Goal: Information Seeking & Learning: Learn about a topic

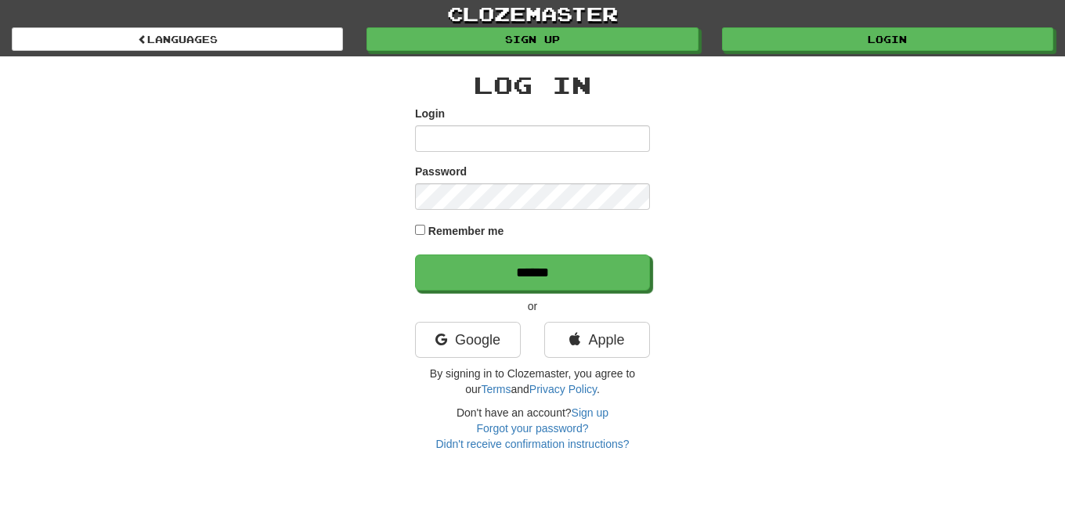
type input "*****"
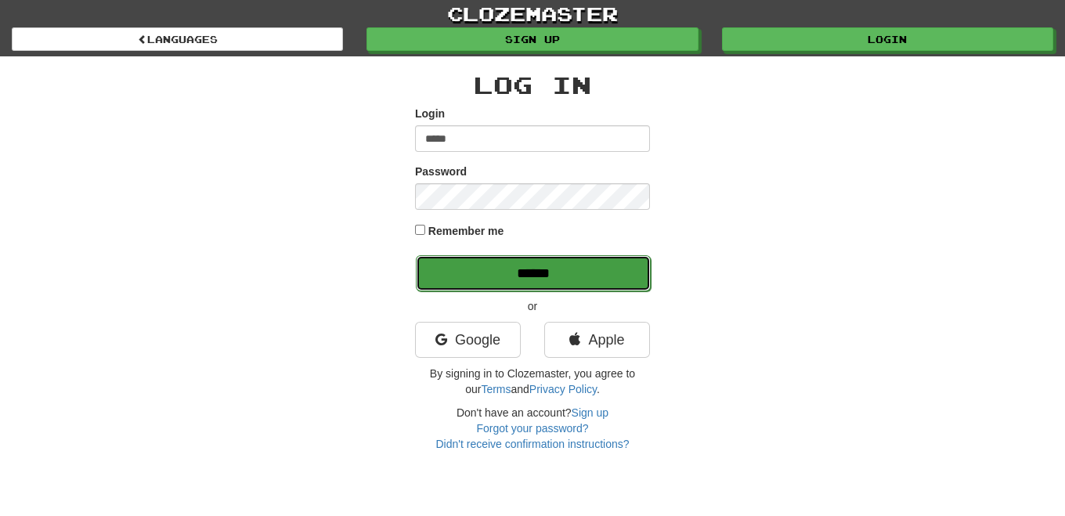
click at [598, 277] on input "******" at bounding box center [533, 273] width 235 height 36
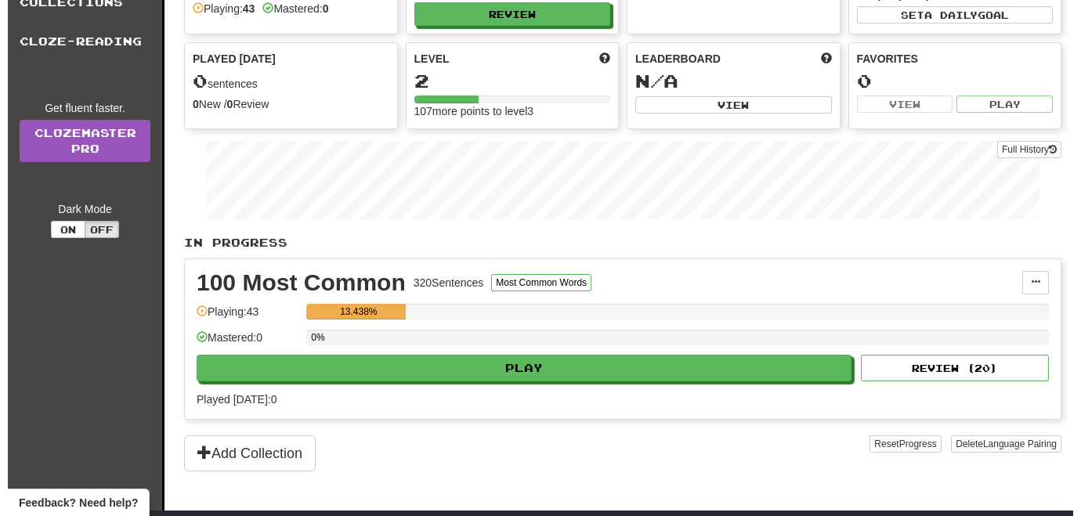
scroll to position [104, 0]
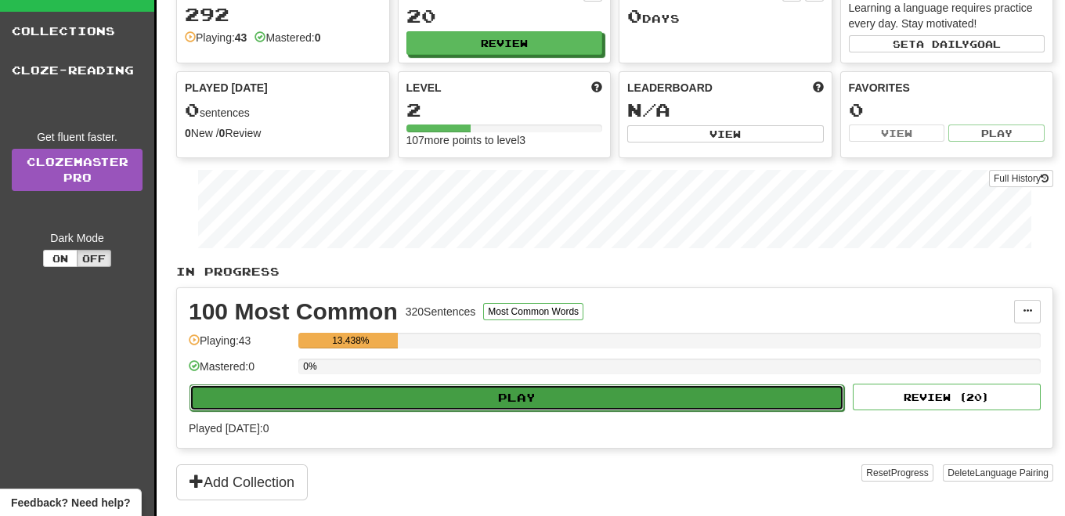
click at [516, 393] on button "Play" at bounding box center [517, 398] width 655 height 27
select select "**"
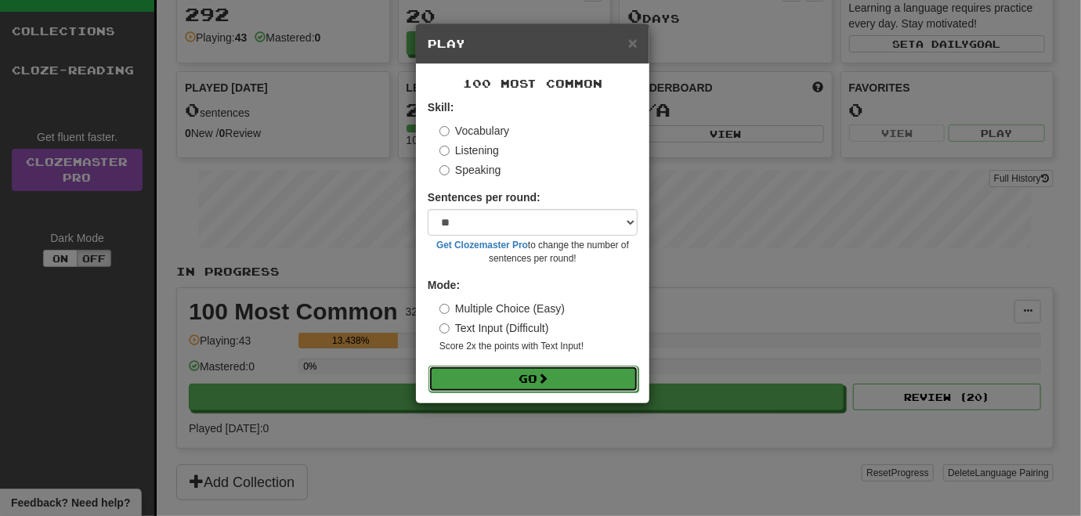
click at [529, 374] on button "Go" at bounding box center [533, 379] width 210 height 27
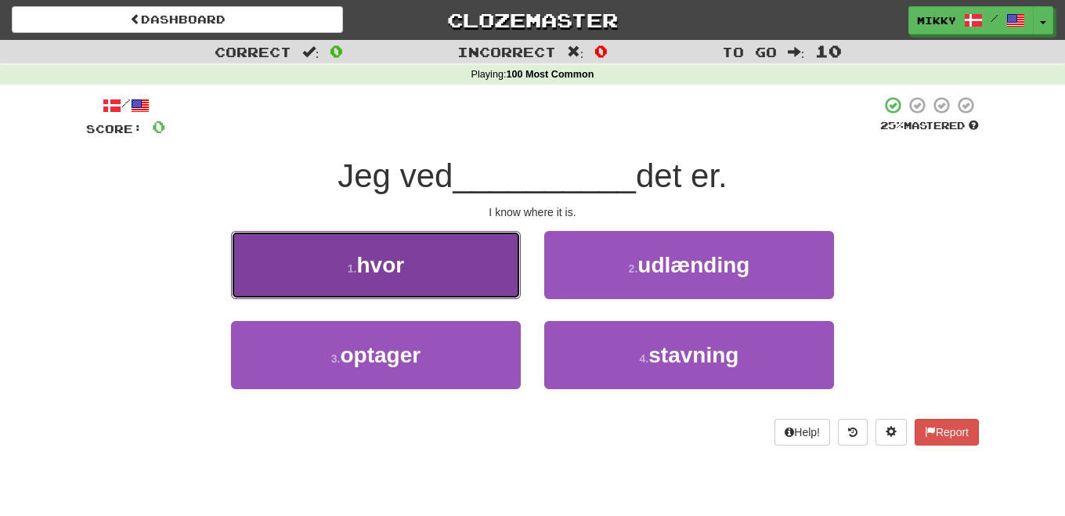
click at [433, 263] on button "1 . hvor" at bounding box center [376, 265] width 290 height 68
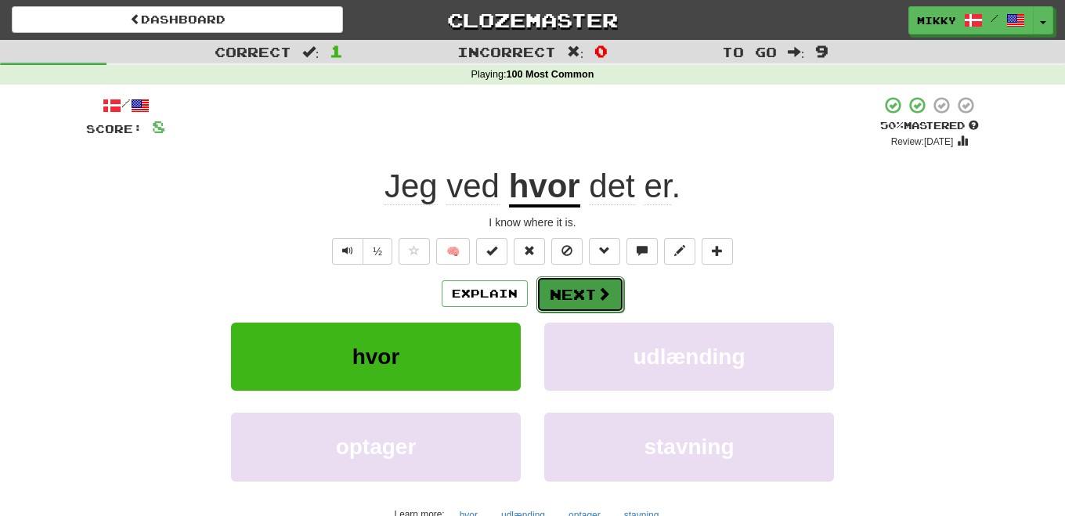
click at [597, 289] on span at bounding box center [604, 294] width 14 height 14
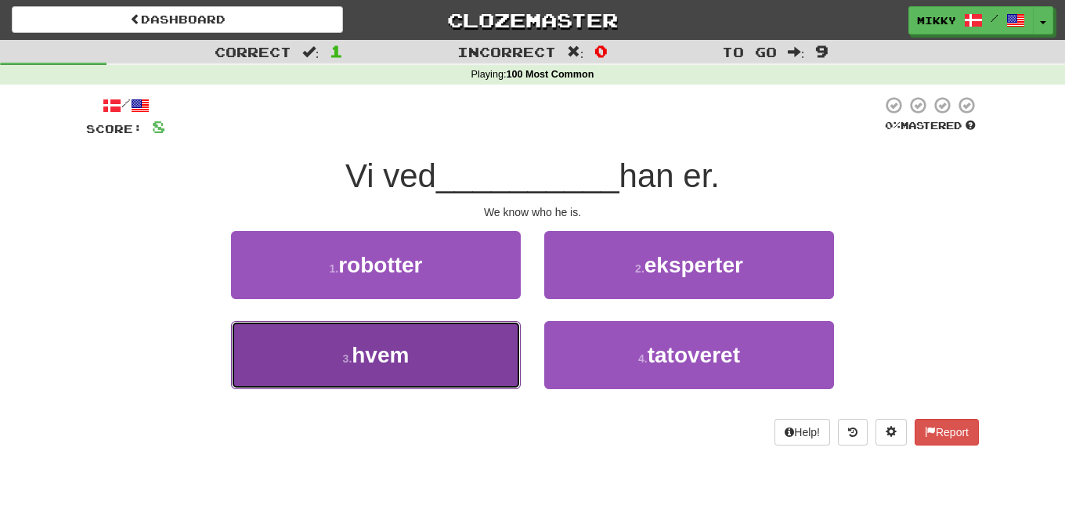
click at [374, 361] on span "hvem" at bounding box center [380, 355] width 57 height 24
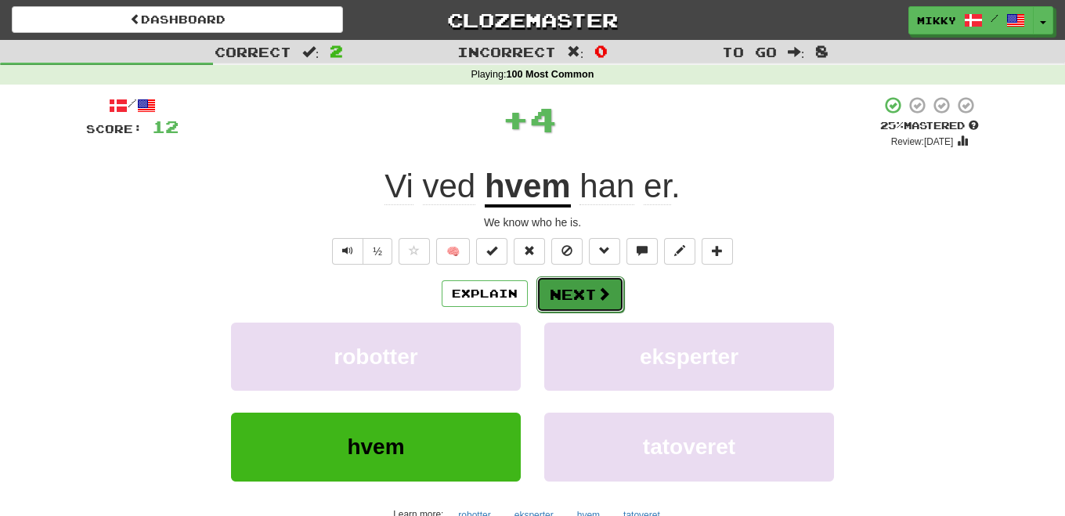
click at [597, 296] on span at bounding box center [604, 294] width 14 height 14
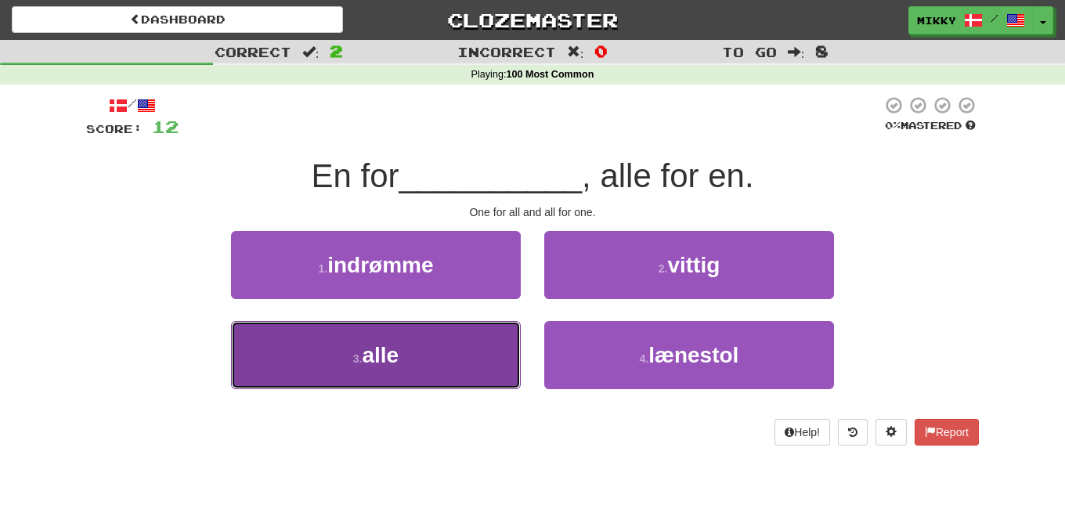
click at [399, 363] on span "alle" at bounding box center [380, 355] width 37 height 24
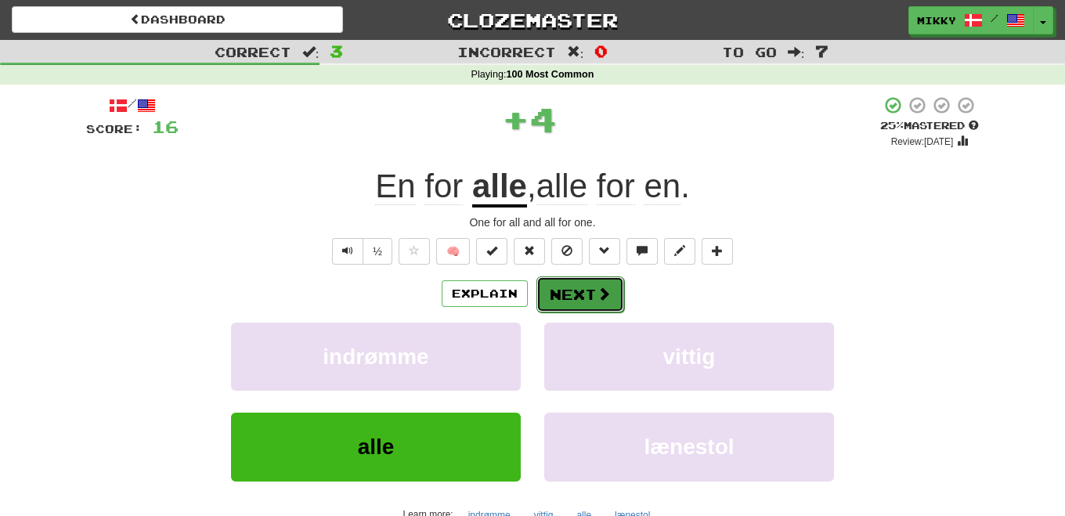
click at [579, 286] on button "Next" at bounding box center [581, 294] width 88 height 36
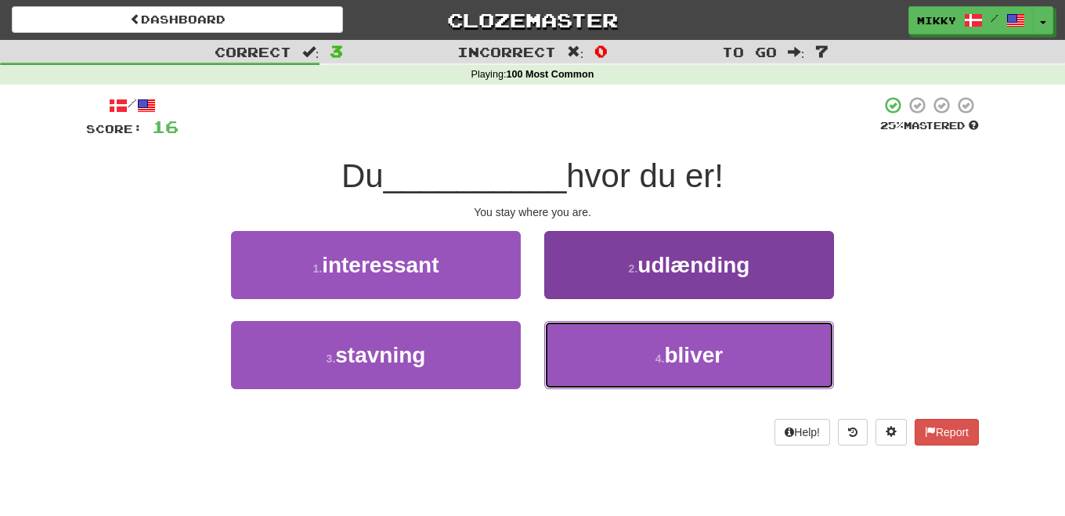
click at [707, 350] on span "bliver" at bounding box center [693, 355] width 59 height 24
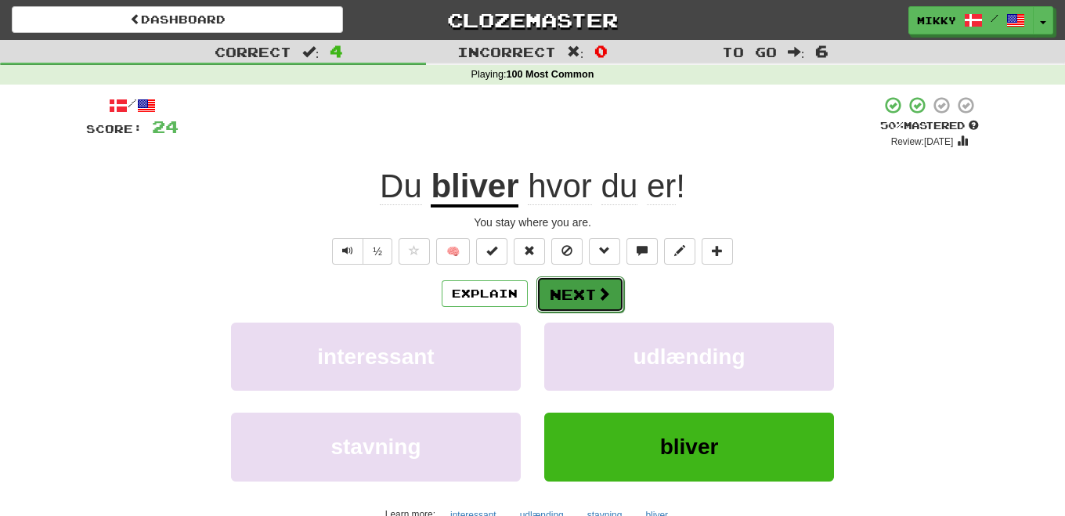
click at [583, 292] on button "Next" at bounding box center [581, 294] width 88 height 36
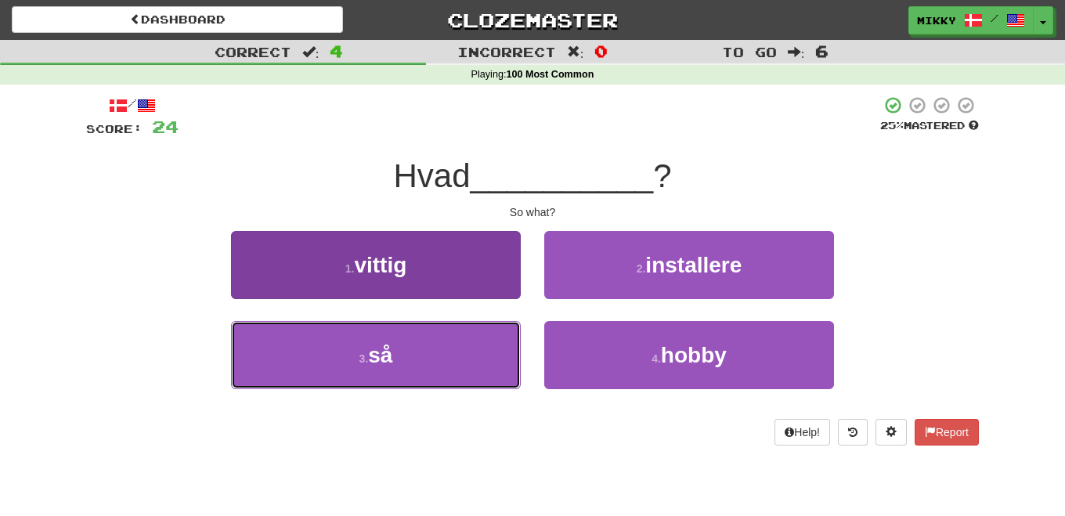
click at [461, 355] on button "3 . så" at bounding box center [376, 355] width 290 height 68
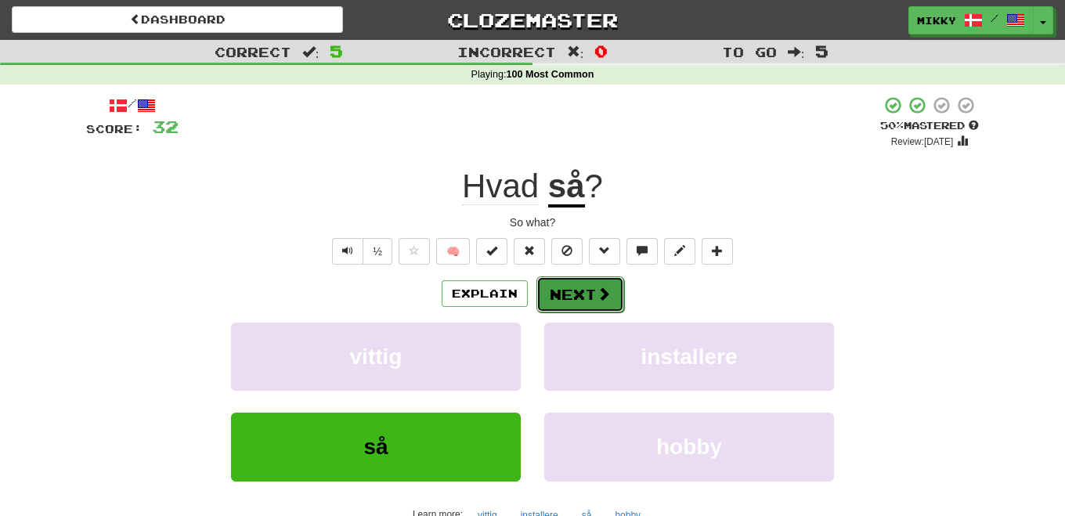
click at [597, 288] on span at bounding box center [604, 294] width 14 height 14
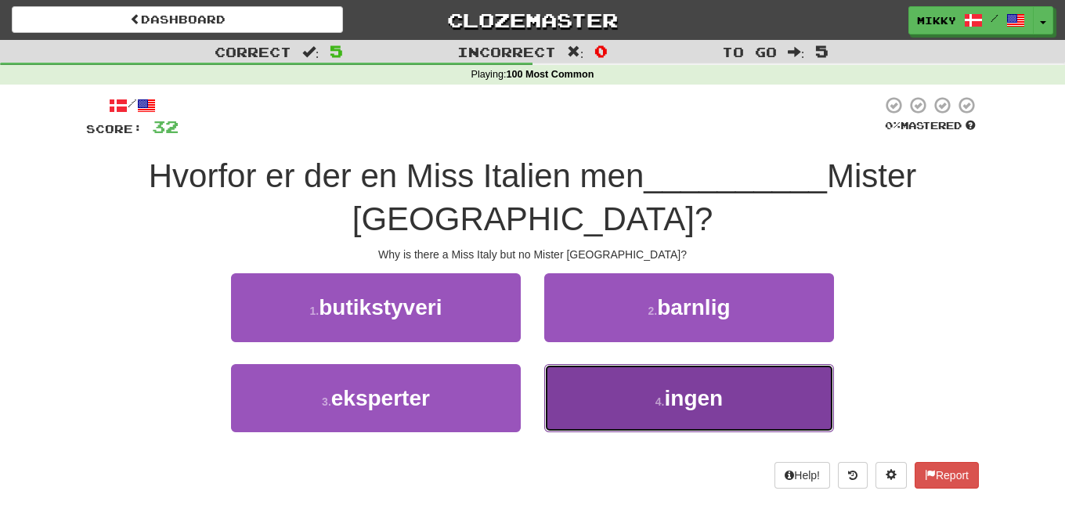
click at [727, 396] on button "4 . ingen" at bounding box center [689, 398] width 290 height 68
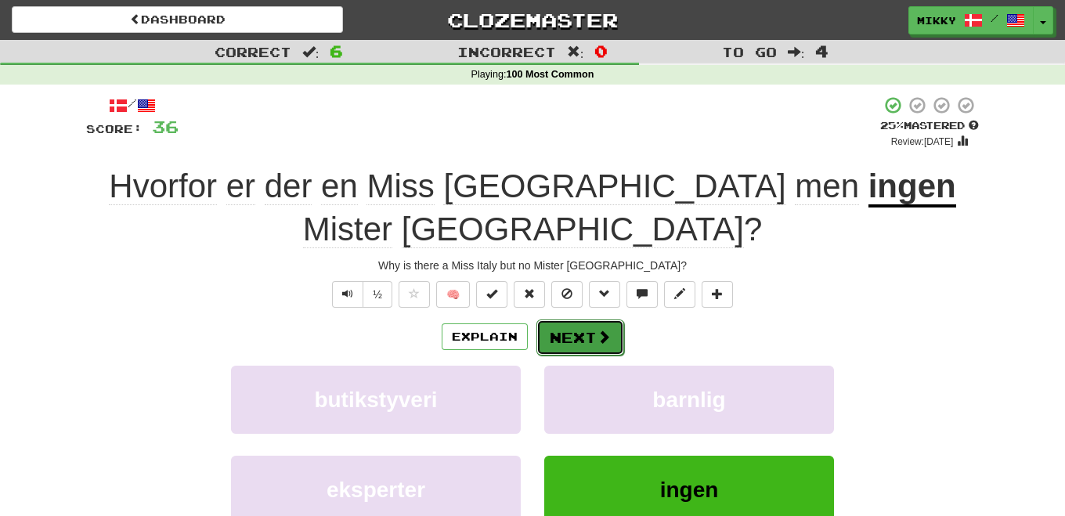
click at [573, 320] on button "Next" at bounding box center [581, 338] width 88 height 36
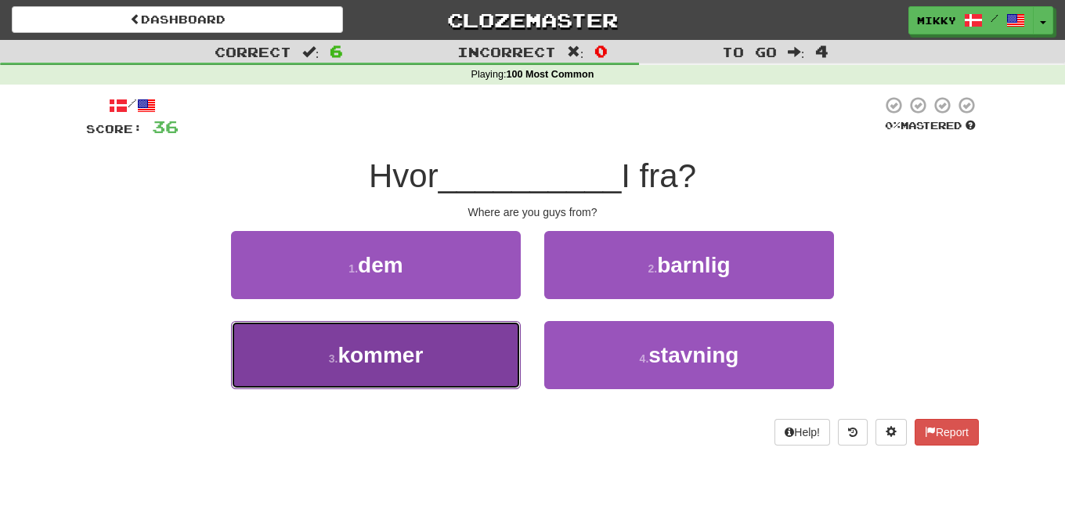
click at [460, 334] on button "3 . kommer" at bounding box center [376, 355] width 290 height 68
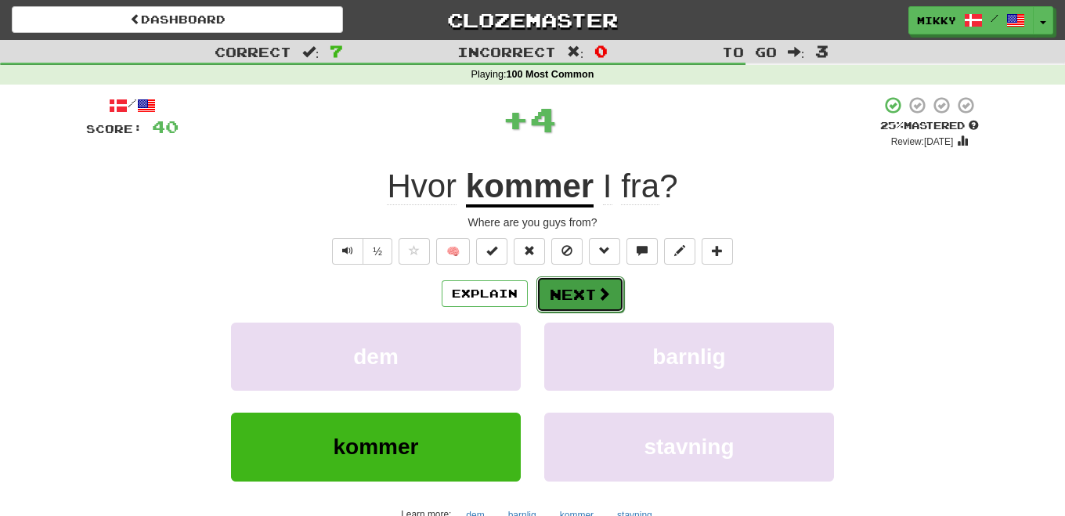
click at [582, 280] on button "Next" at bounding box center [581, 294] width 88 height 36
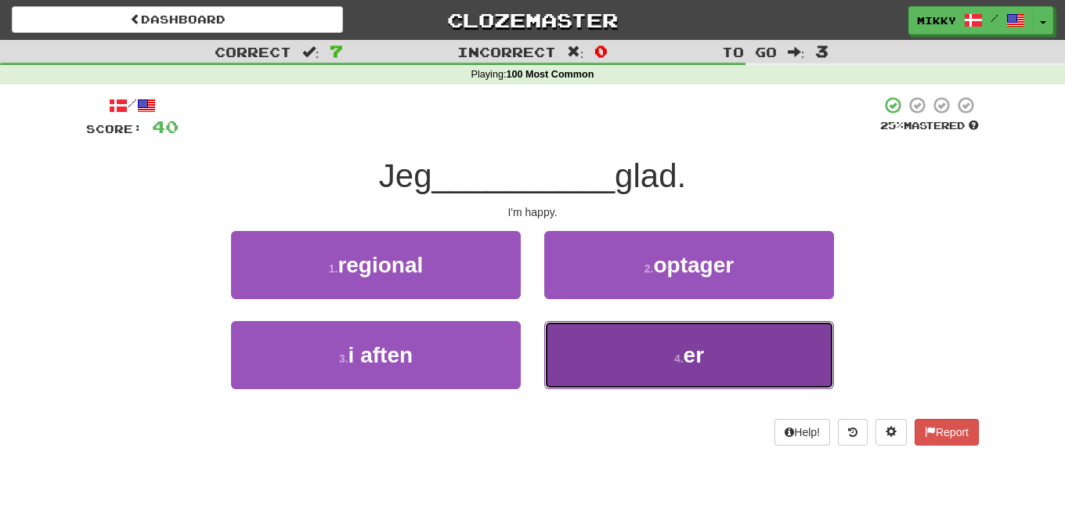
click at [724, 340] on button "4 . er" at bounding box center [689, 355] width 290 height 68
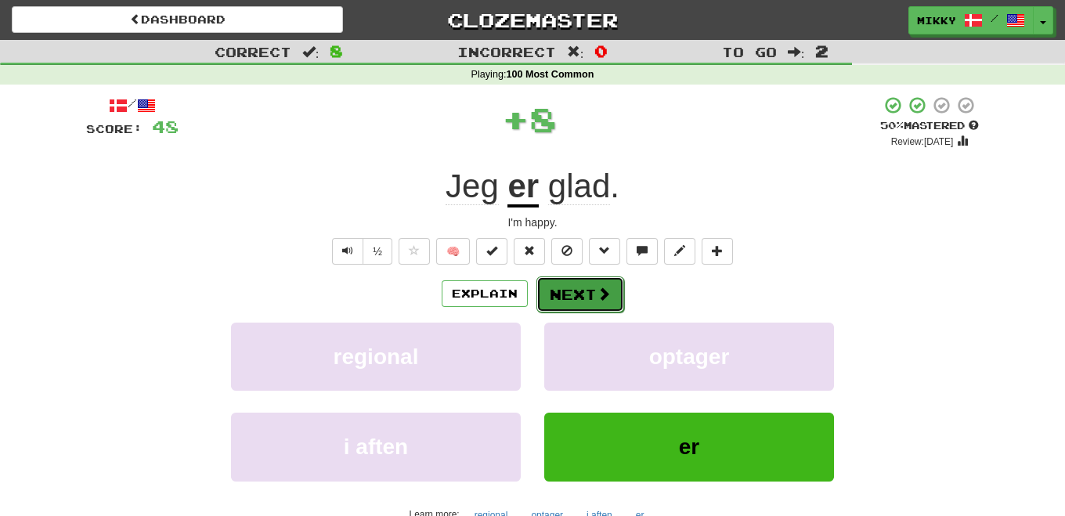
click at [579, 294] on button "Next" at bounding box center [581, 294] width 88 height 36
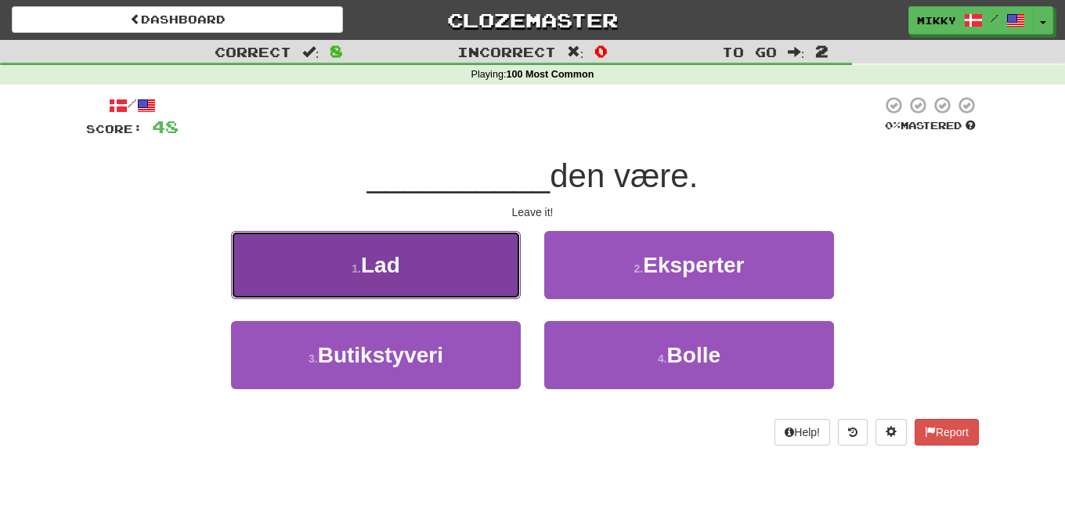
click at [443, 261] on button "1 . Lad" at bounding box center [376, 265] width 290 height 68
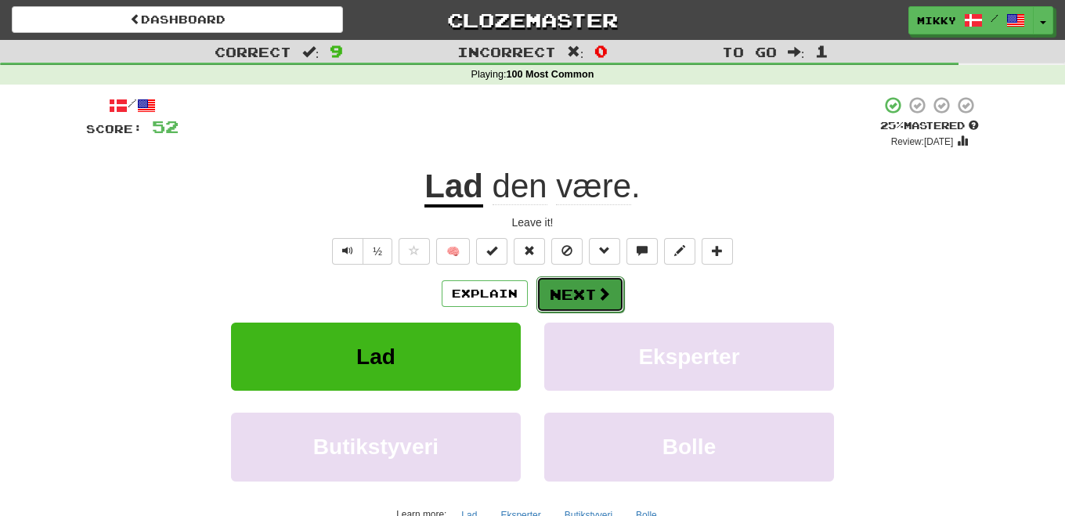
click at [587, 298] on button "Next" at bounding box center [581, 294] width 88 height 36
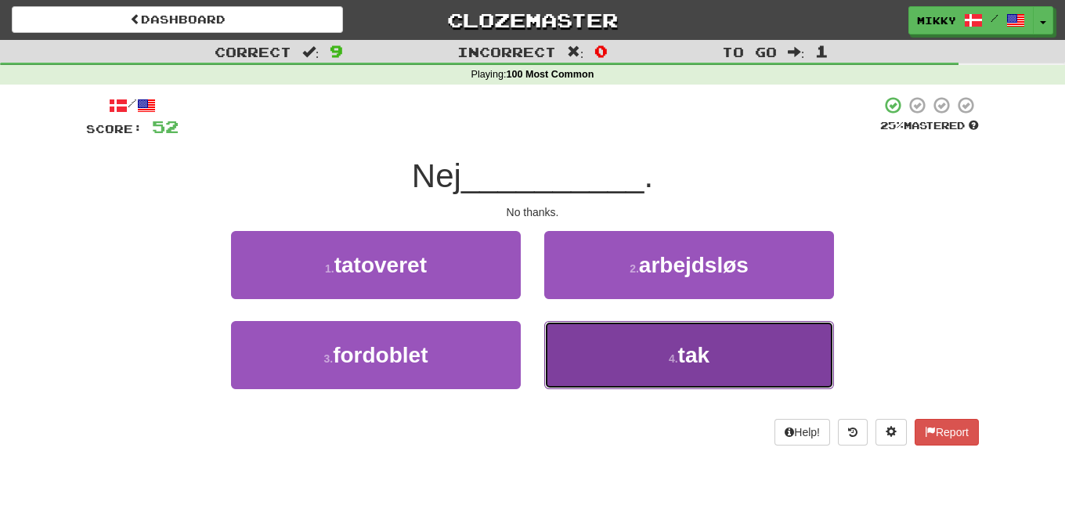
click at [643, 368] on button "4 . tak" at bounding box center [689, 355] width 290 height 68
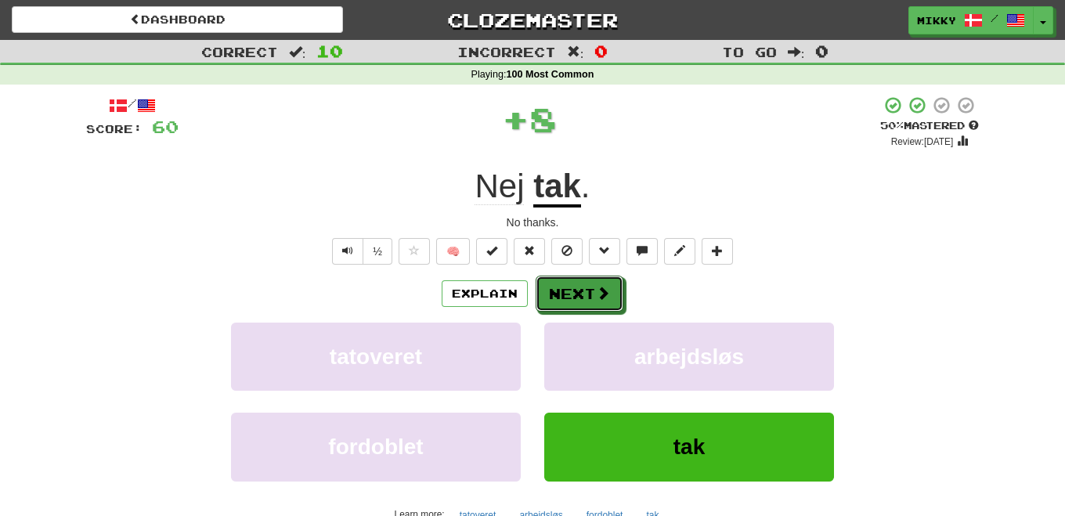
click at [578, 288] on button "Next" at bounding box center [580, 294] width 88 height 36
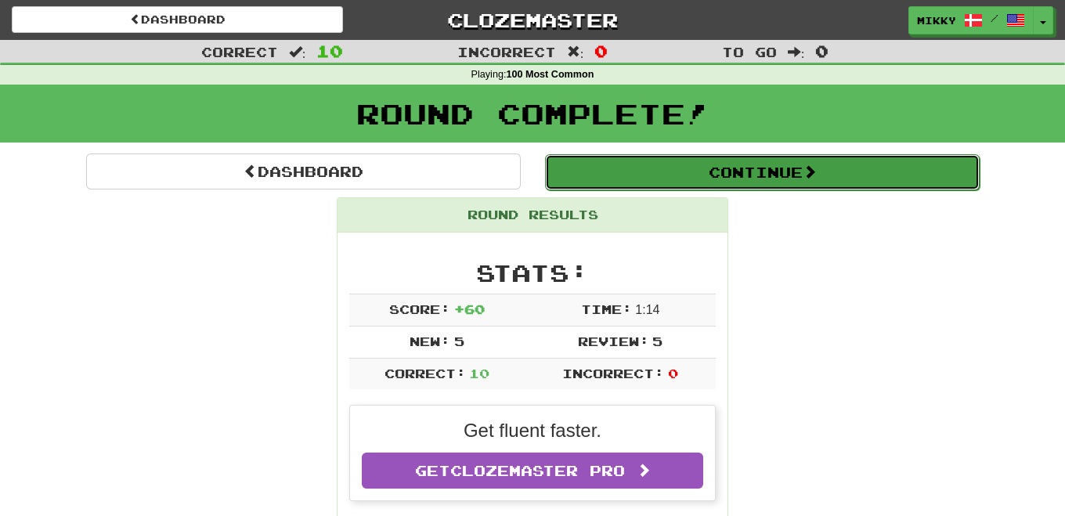
click at [743, 172] on button "Continue" at bounding box center [762, 172] width 435 height 36
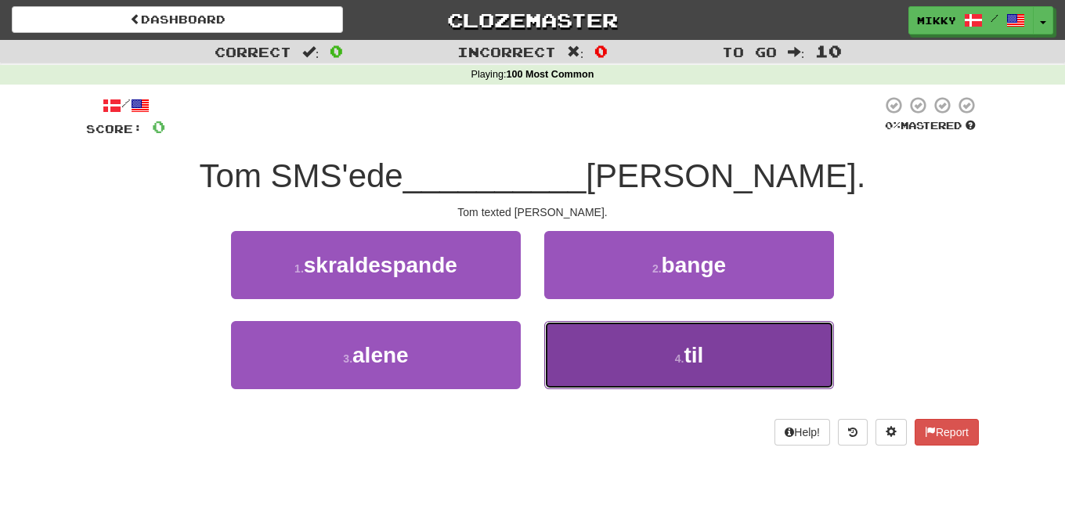
click at [717, 365] on button "4 . til" at bounding box center [689, 355] width 290 height 68
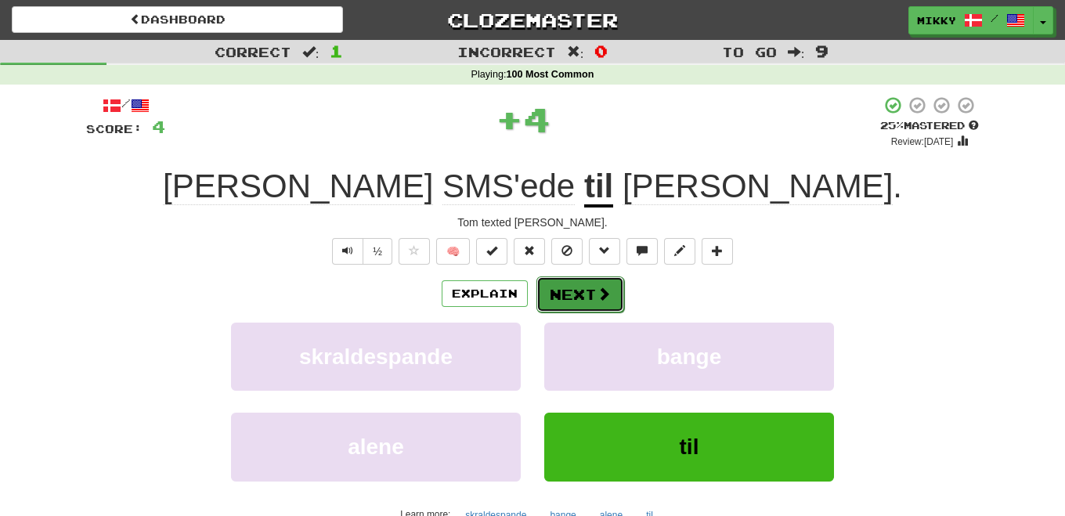
click at [587, 287] on button "Next" at bounding box center [581, 294] width 88 height 36
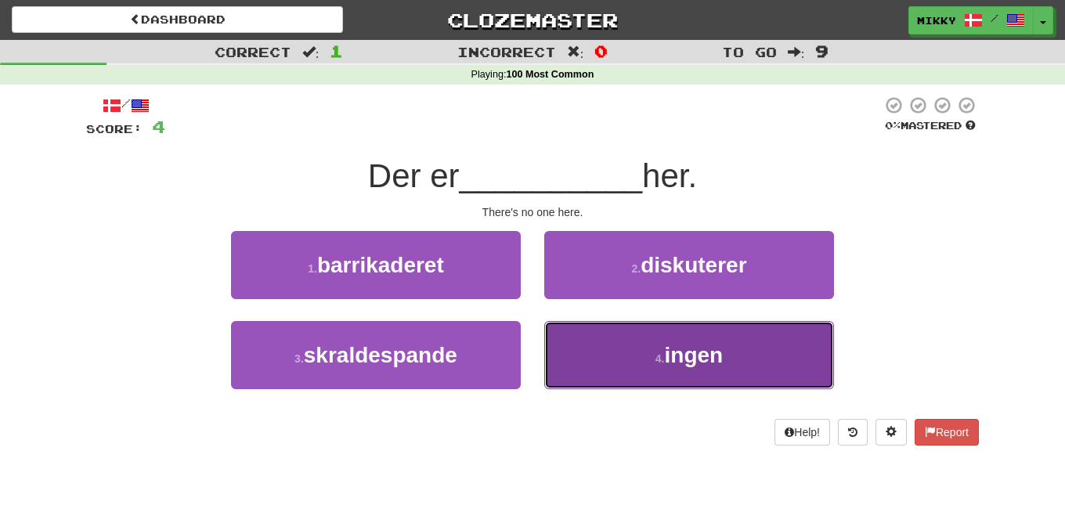
click at [722, 352] on span "ingen" at bounding box center [694, 355] width 59 height 24
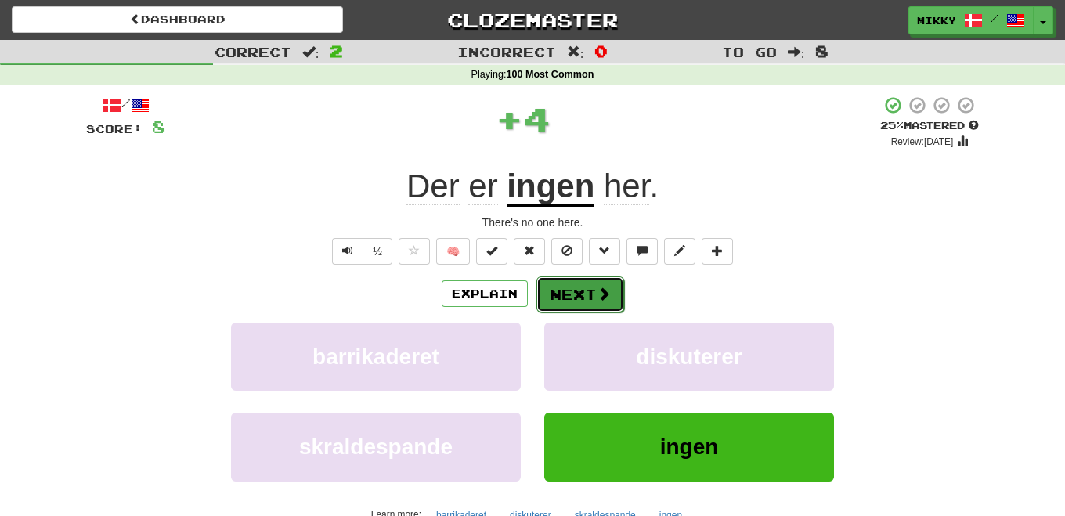
click at [571, 291] on button "Next" at bounding box center [581, 294] width 88 height 36
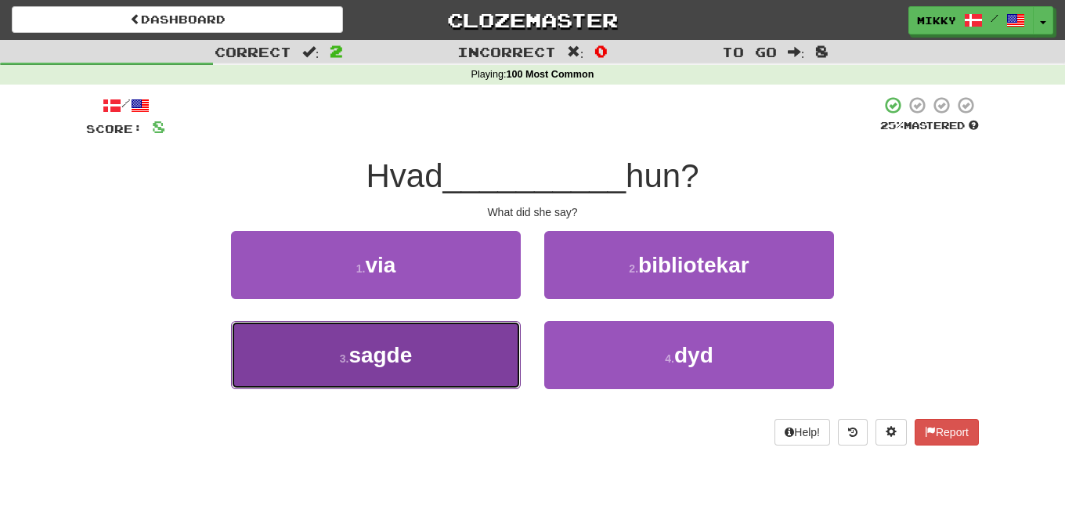
click at [438, 363] on button "3 . sagde" at bounding box center [376, 355] width 290 height 68
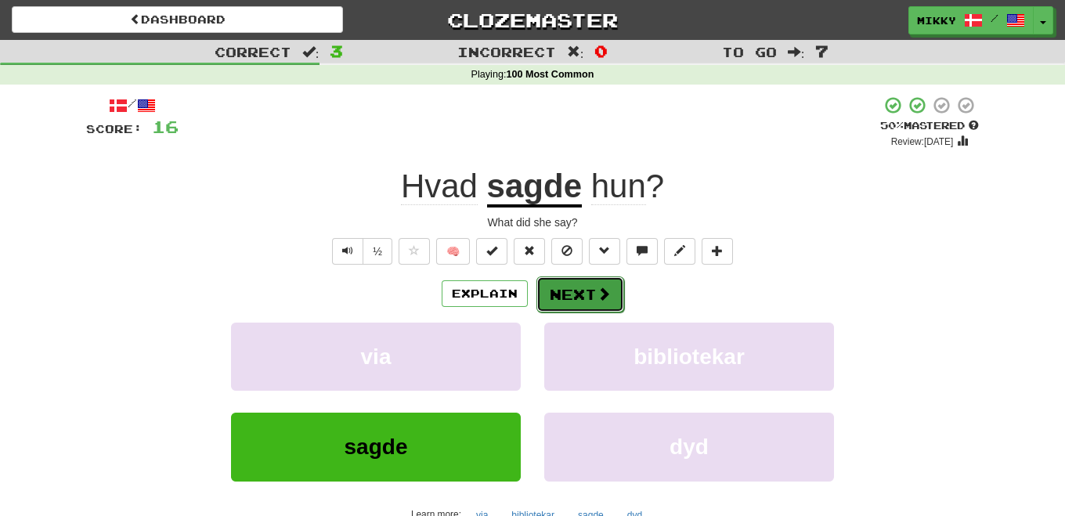
click at [579, 295] on button "Next" at bounding box center [581, 294] width 88 height 36
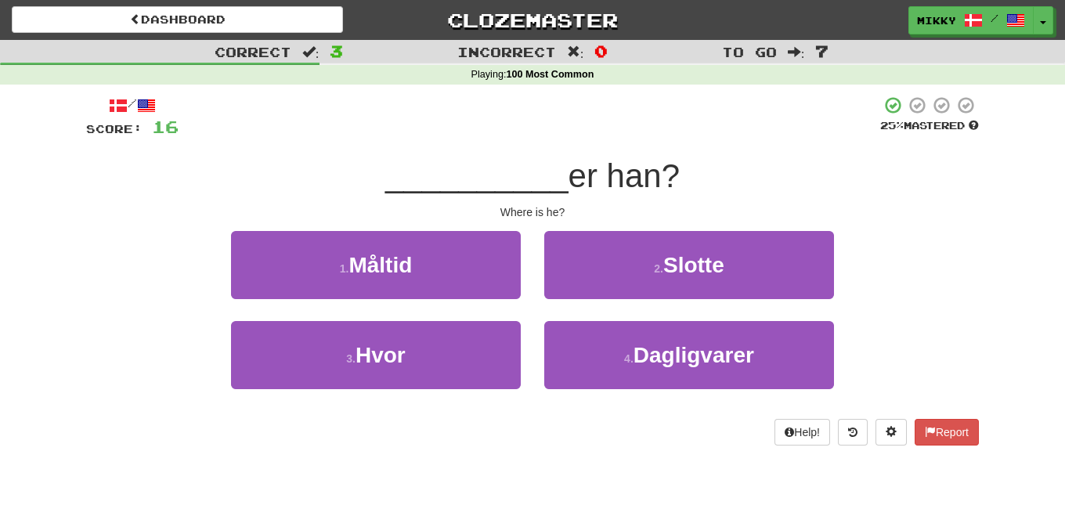
click at [752, 147] on div "/ Score: 16 25 % Mastered __________ er han? Where is he? 1 . Måltid 2 . Slotte…" at bounding box center [532, 271] width 893 height 350
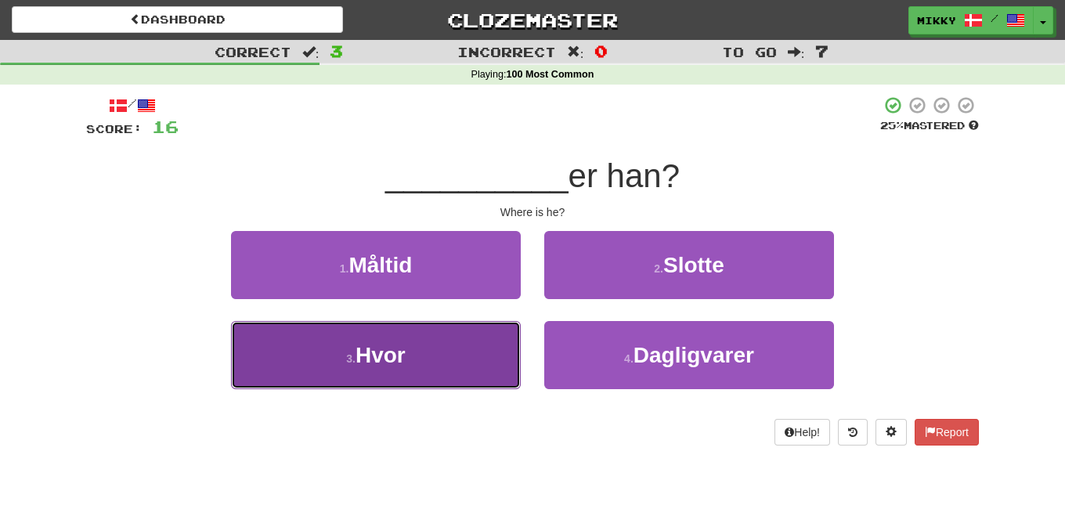
click at [451, 348] on button "3 . Hvor" at bounding box center [376, 355] width 290 height 68
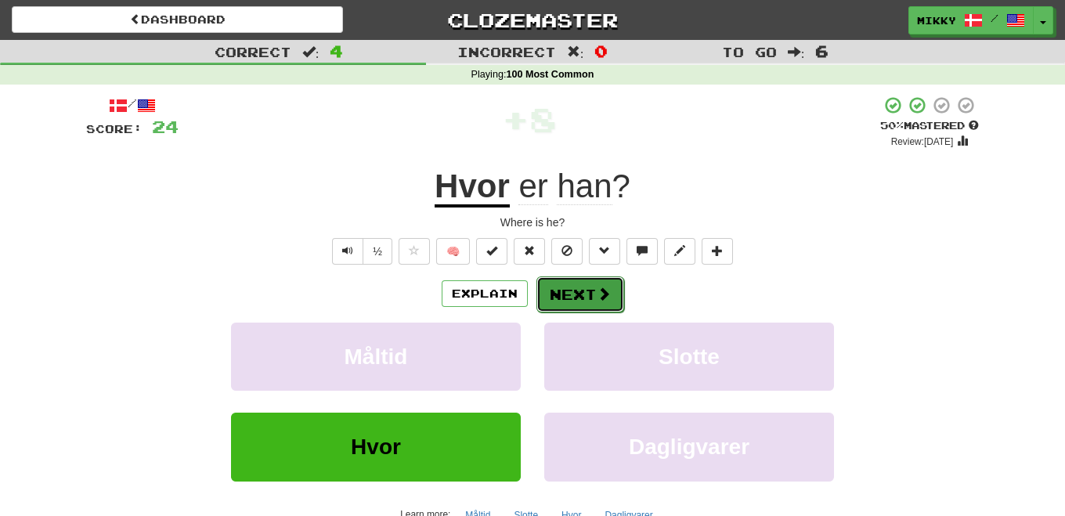
click at [594, 296] on button "Next" at bounding box center [581, 294] width 88 height 36
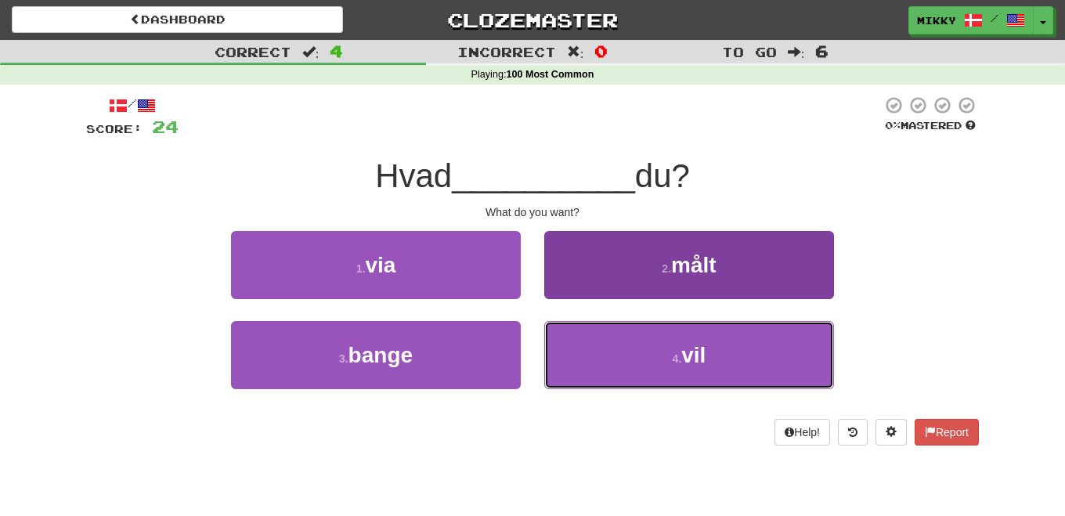
click at [670, 357] on button "4 . vil" at bounding box center [689, 355] width 290 height 68
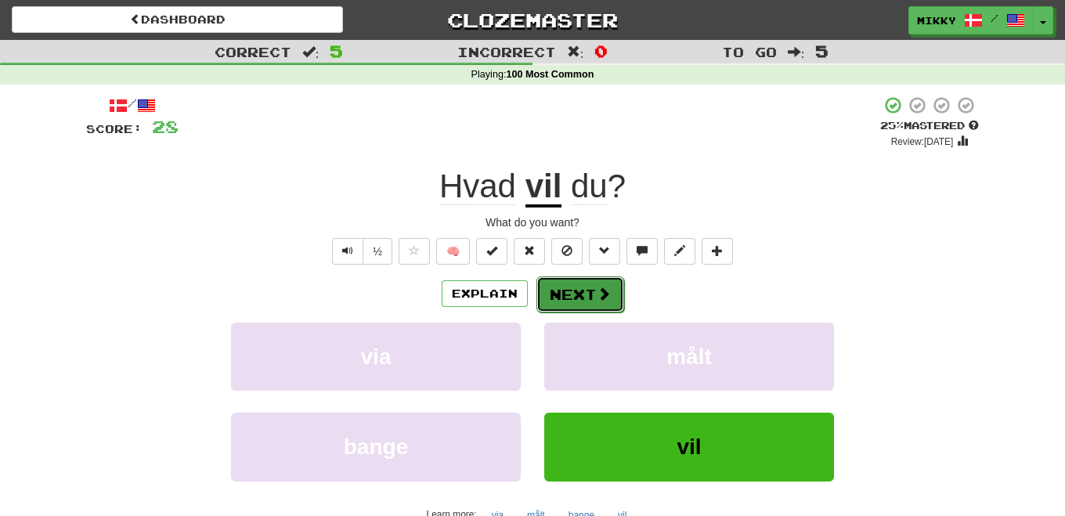
click at [583, 287] on button "Next" at bounding box center [581, 294] width 88 height 36
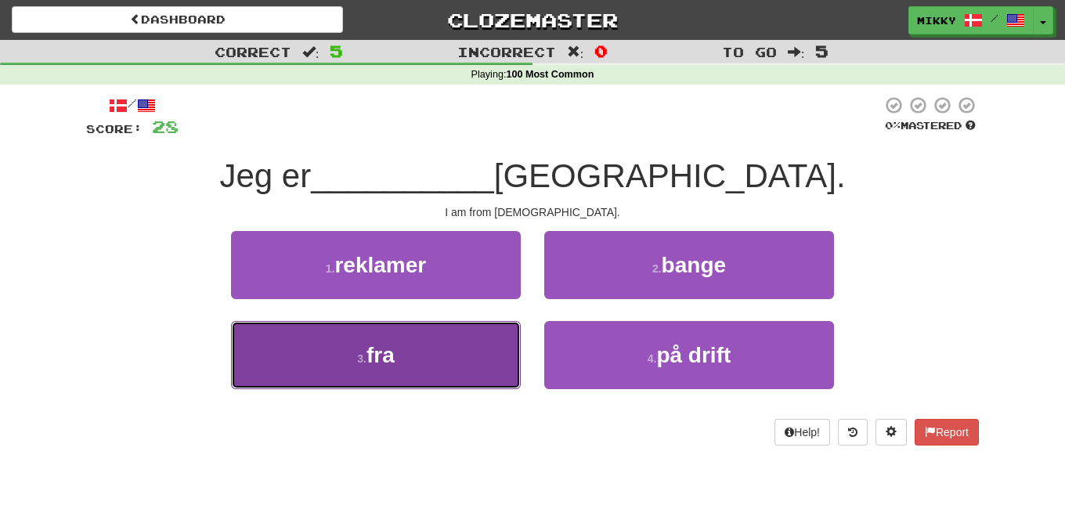
click at [464, 365] on button "3 . fra" at bounding box center [376, 355] width 290 height 68
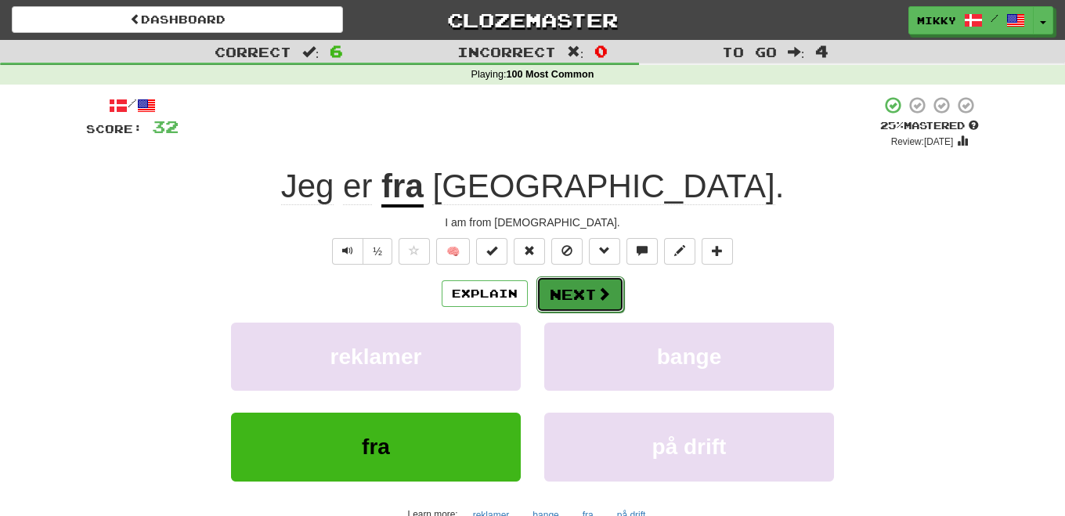
click at [583, 292] on button "Next" at bounding box center [581, 294] width 88 height 36
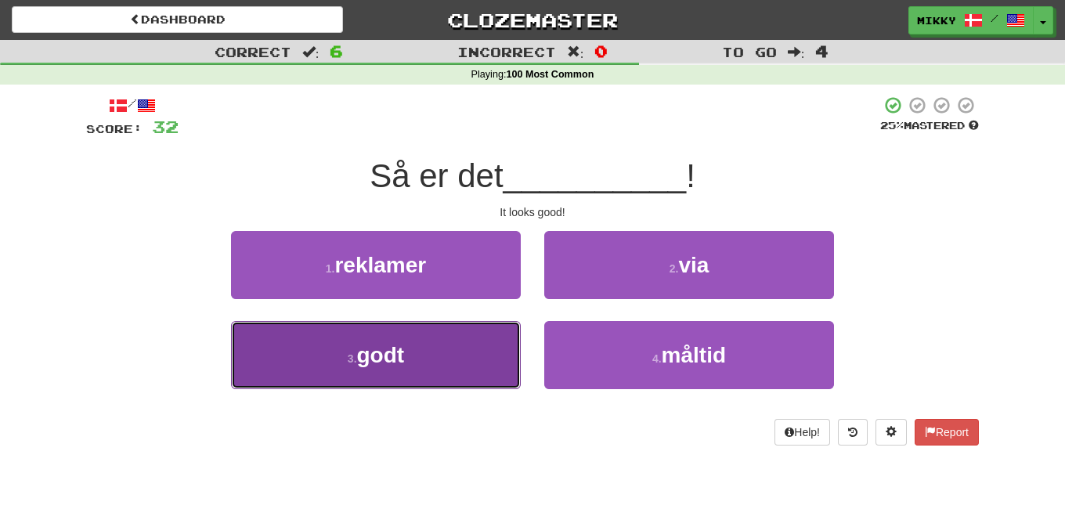
click at [470, 357] on button "3 . godt" at bounding box center [376, 355] width 290 height 68
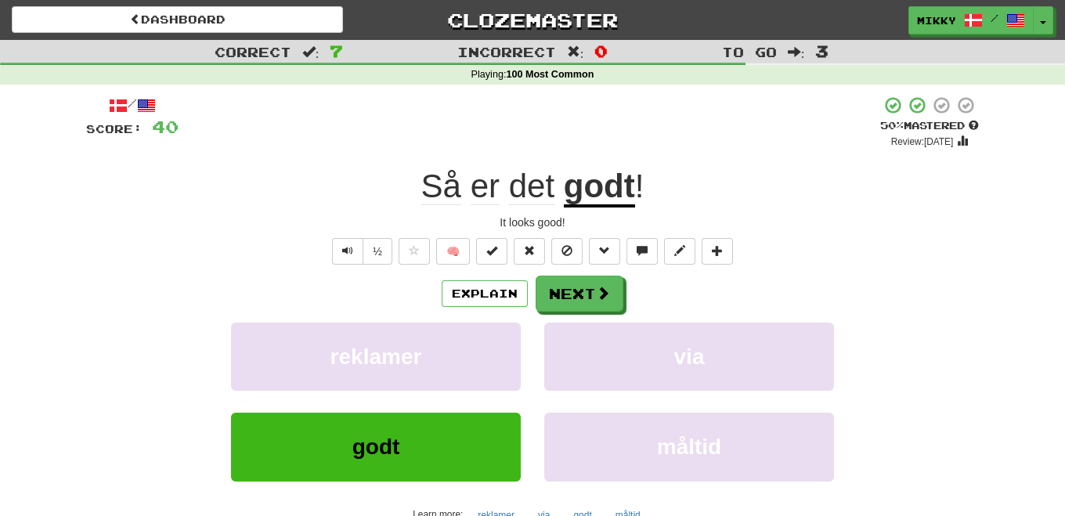
click at [746, 207] on div "Så er det godt !" at bounding box center [532, 186] width 893 height 43
click at [349, 247] on span "Text-to-speech controls" at bounding box center [347, 250] width 11 height 11
click at [579, 292] on button "Next" at bounding box center [581, 294] width 88 height 36
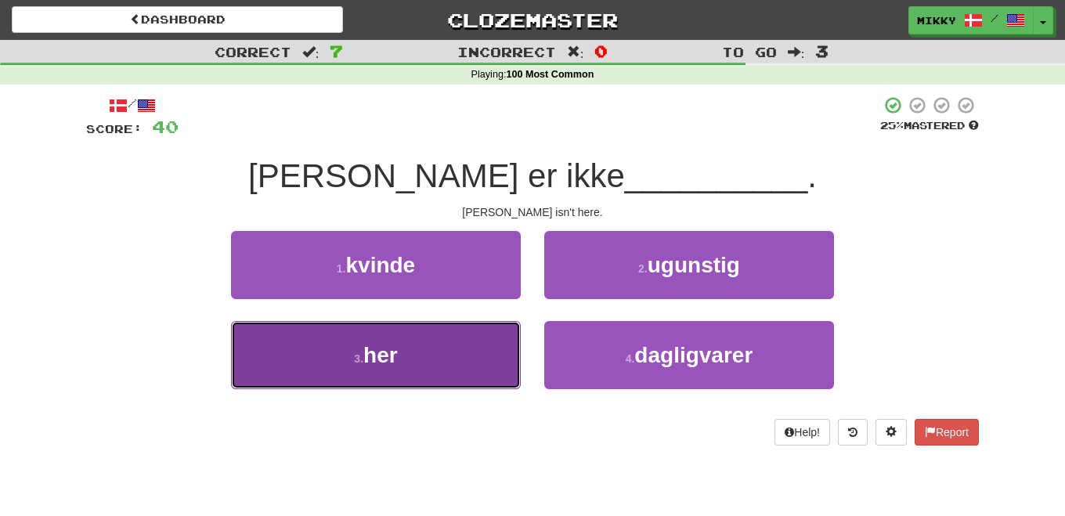
click at [454, 358] on button "3 . her" at bounding box center [376, 355] width 290 height 68
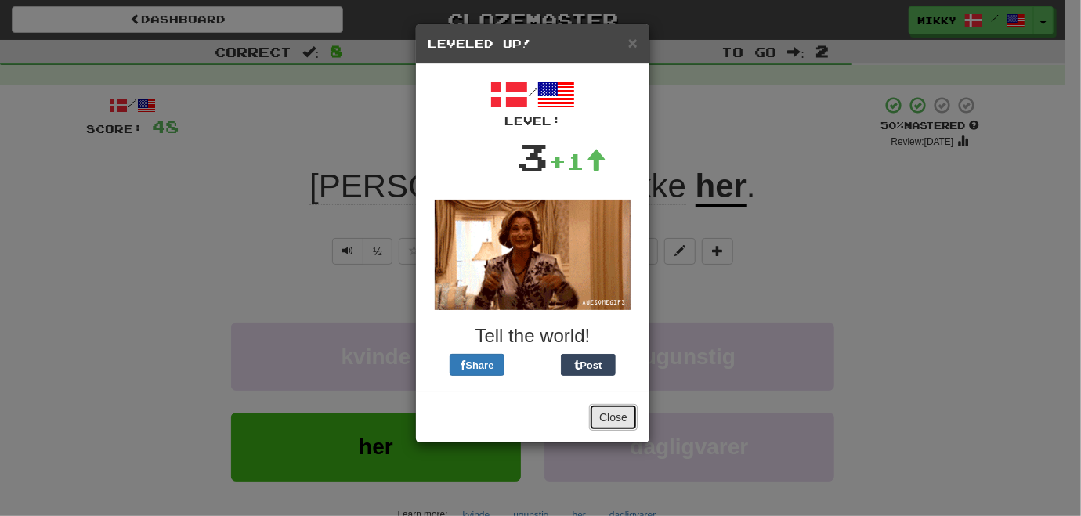
click at [612, 417] on button "Close" at bounding box center [613, 417] width 49 height 27
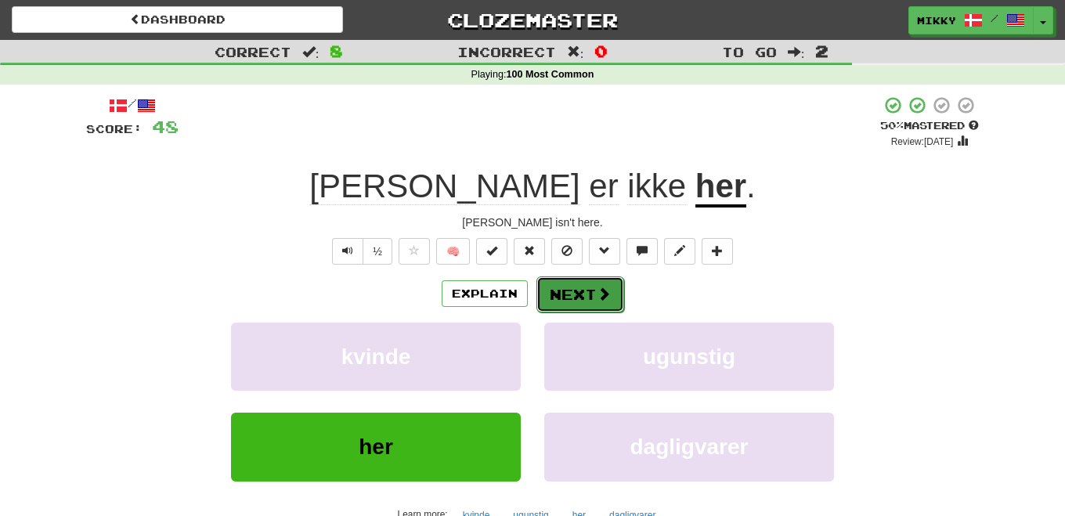
click at [584, 294] on button "Next" at bounding box center [581, 294] width 88 height 36
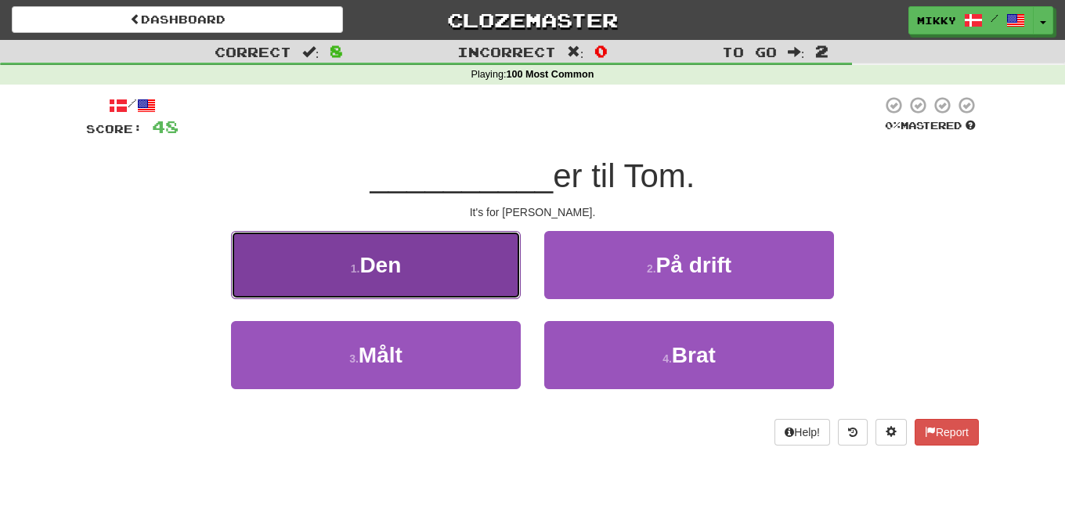
click at [403, 261] on button "1 . Den" at bounding box center [376, 265] width 290 height 68
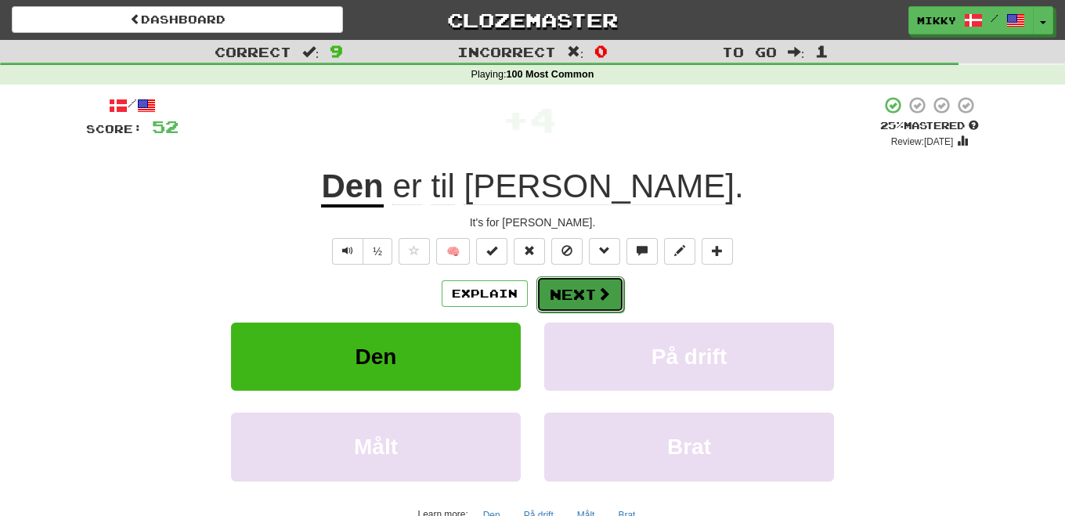
click at [593, 289] on button "Next" at bounding box center [581, 294] width 88 height 36
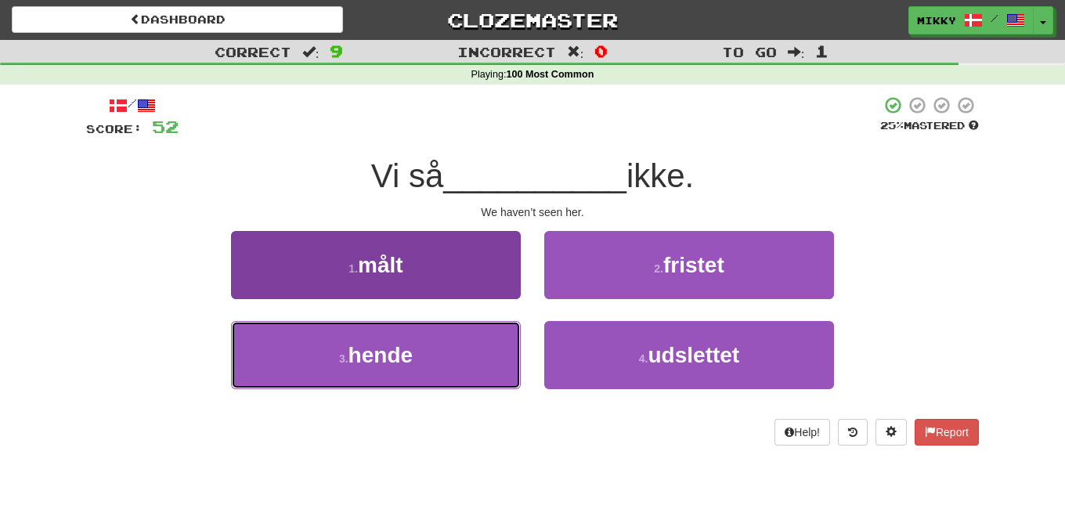
click at [453, 356] on button "3 . hende" at bounding box center [376, 355] width 290 height 68
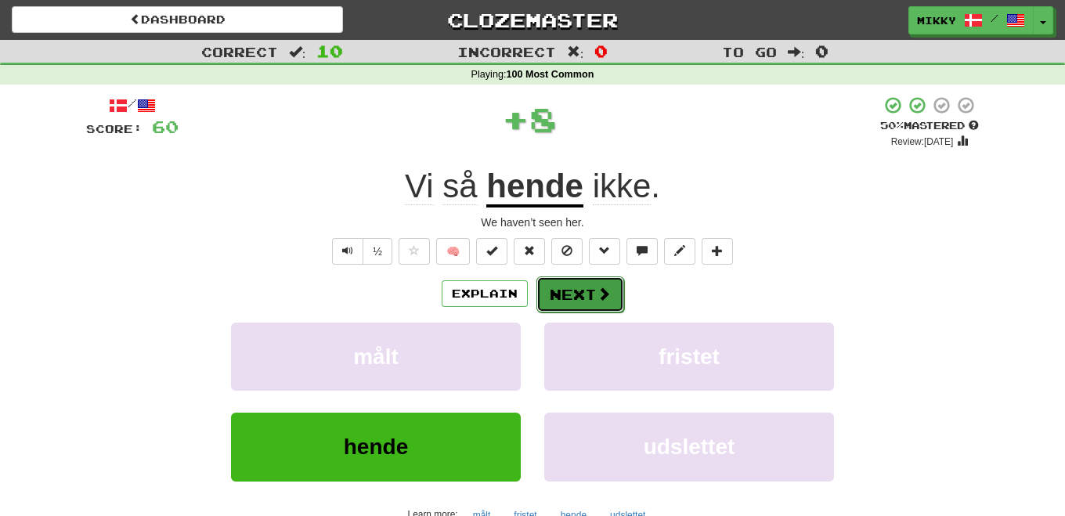
click at [571, 292] on button "Next" at bounding box center [581, 294] width 88 height 36
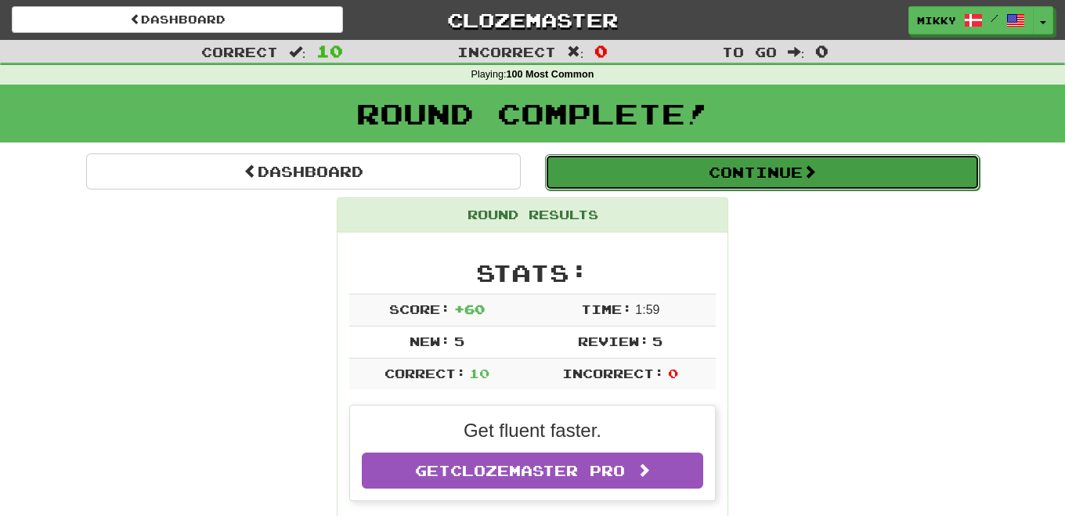
click at [775, 172] on button "Continue" at bounding box center [762, 172] width 435 height 36
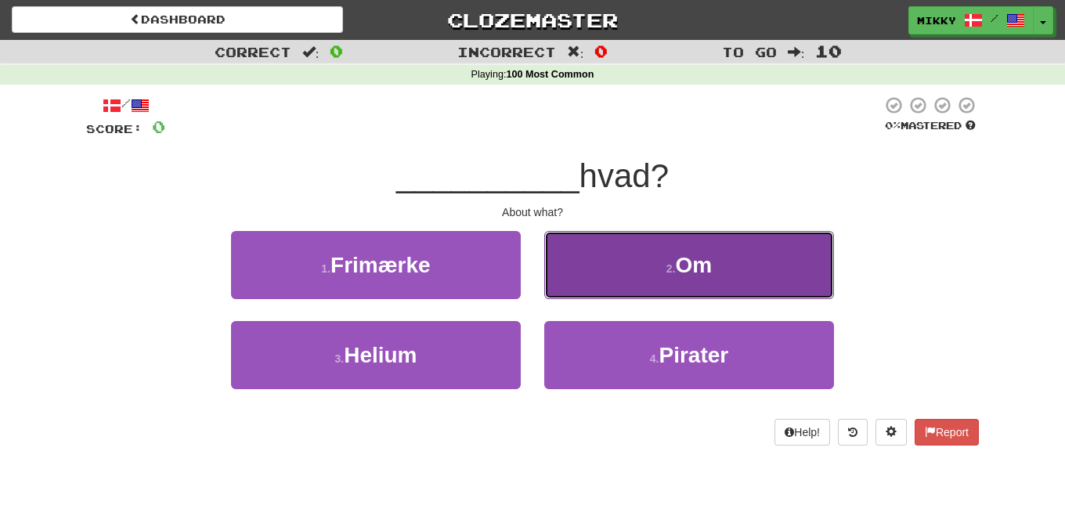
click at [670, 271] on small "2 ." at bounding box center [671, 268] width 9 height 13
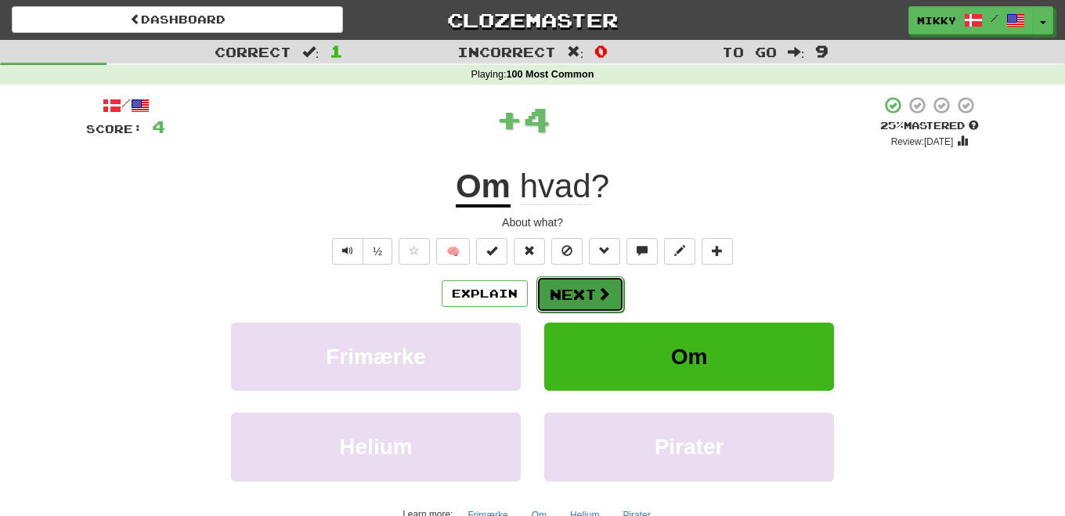
click at [588, 291] on button "Next" at bounding box center [581, 294] width 88 height 36
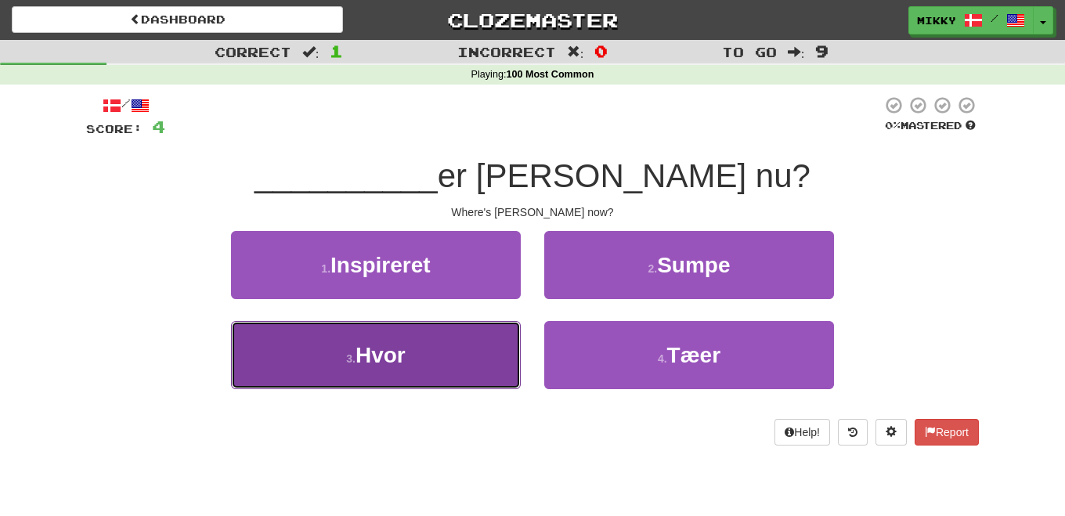
click at [419, 366] on button "3 . Hvor" at bounding box center [376, 355] width 290 height 68
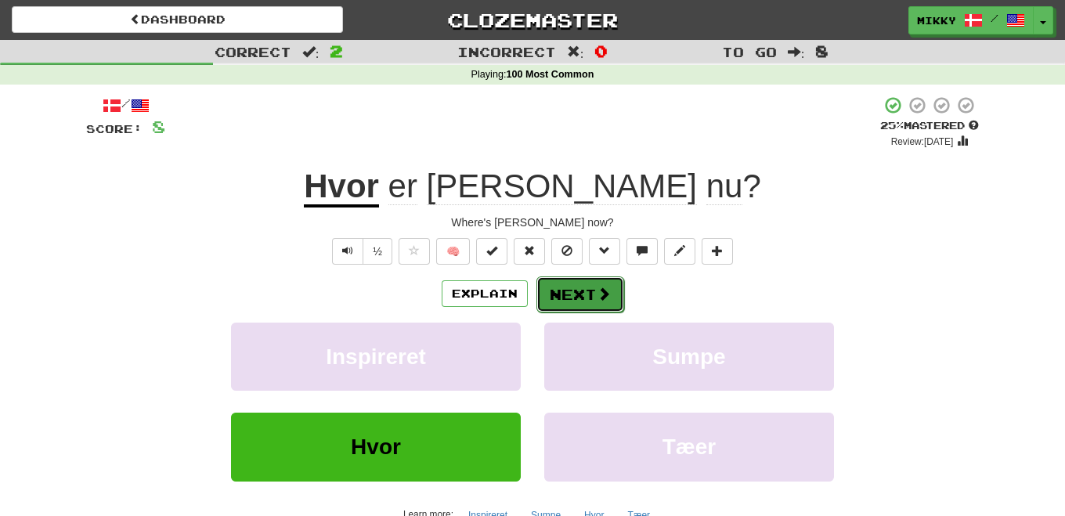
click at [584, 293] on button "Next" at bounding box center [581, 294] width 88 height 36
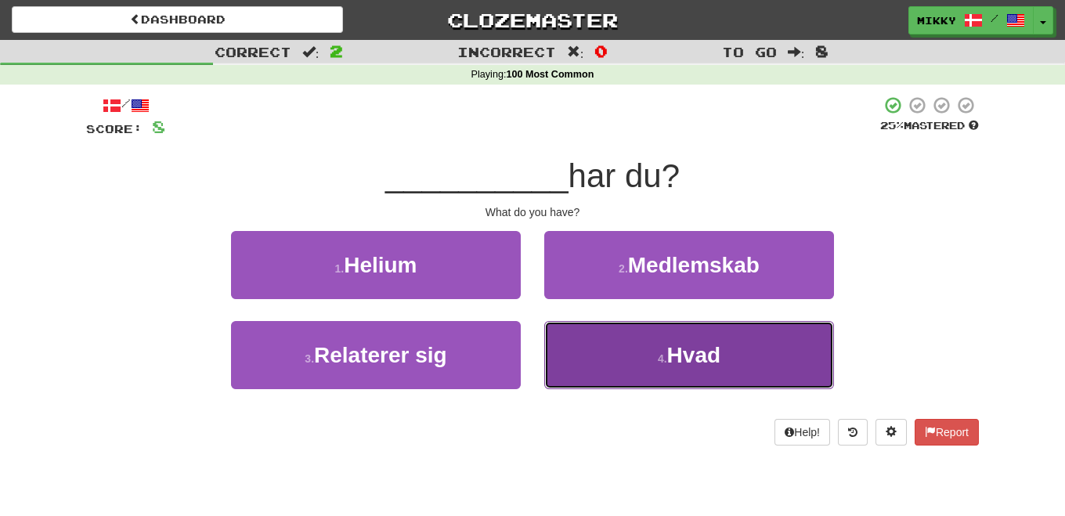
click at [706, 356] on span "Hvad" at bounding box center [693, 355] width 53 height 24
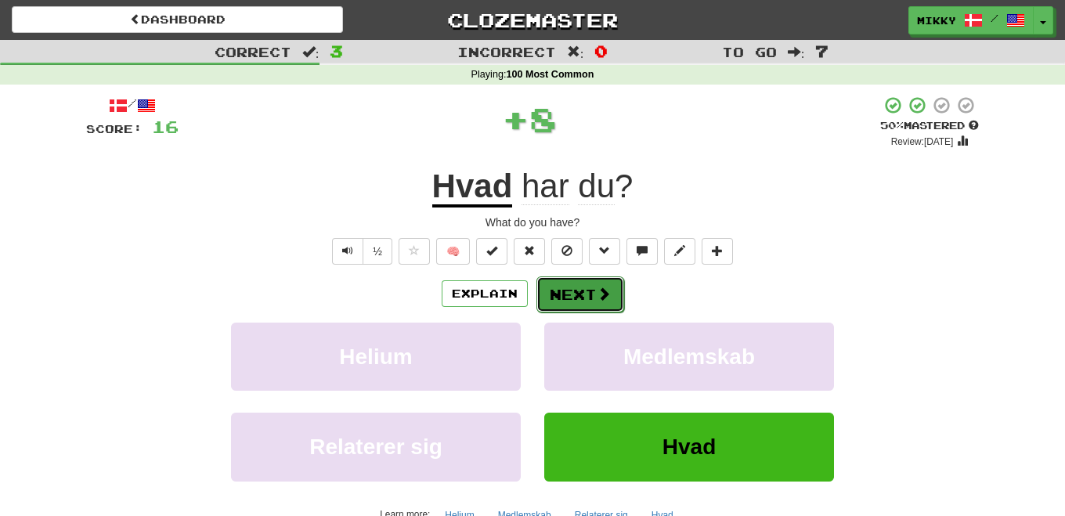
click at [597, 292] on span at bounding box center [604, 294] width 14 height 14
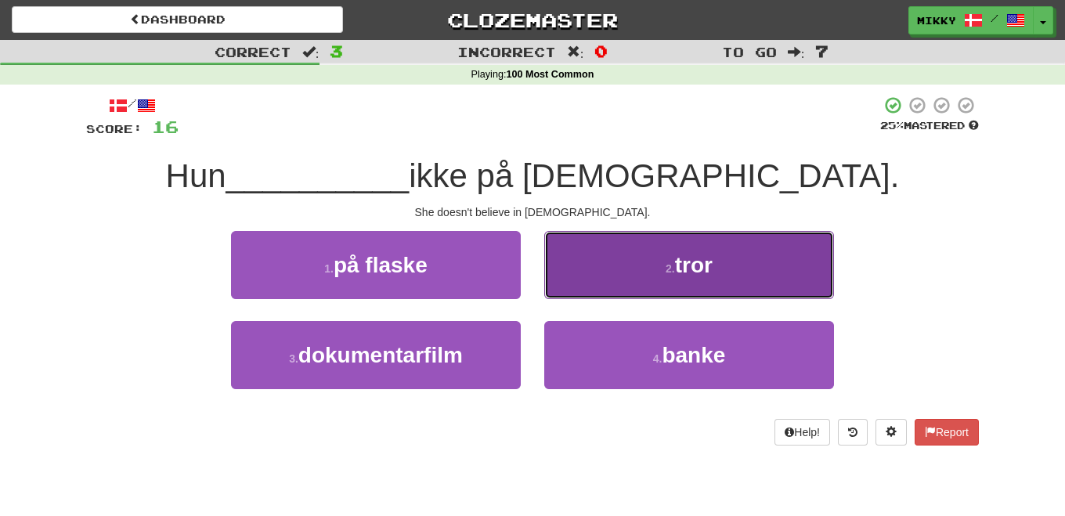
click at [650, 275] on button "2 . tror" at bounding box center [689, 265] width 290 height 68
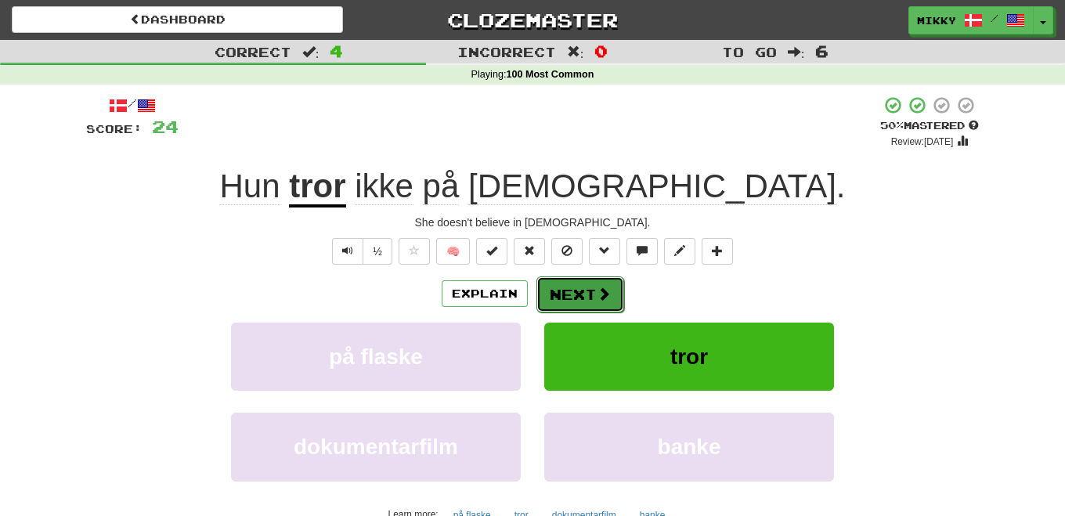
click at [584, 292] on button "Next" at bounding box center [581, 294] width 88 height 36
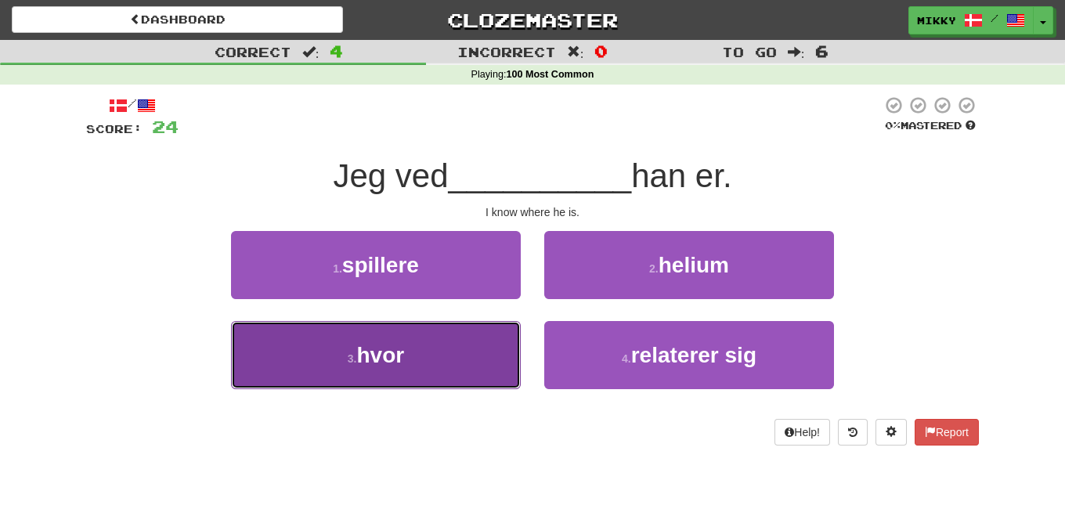
click at [459, 346] on button "3 . hvor" at bounding box center [376, 355] width 290 height 68
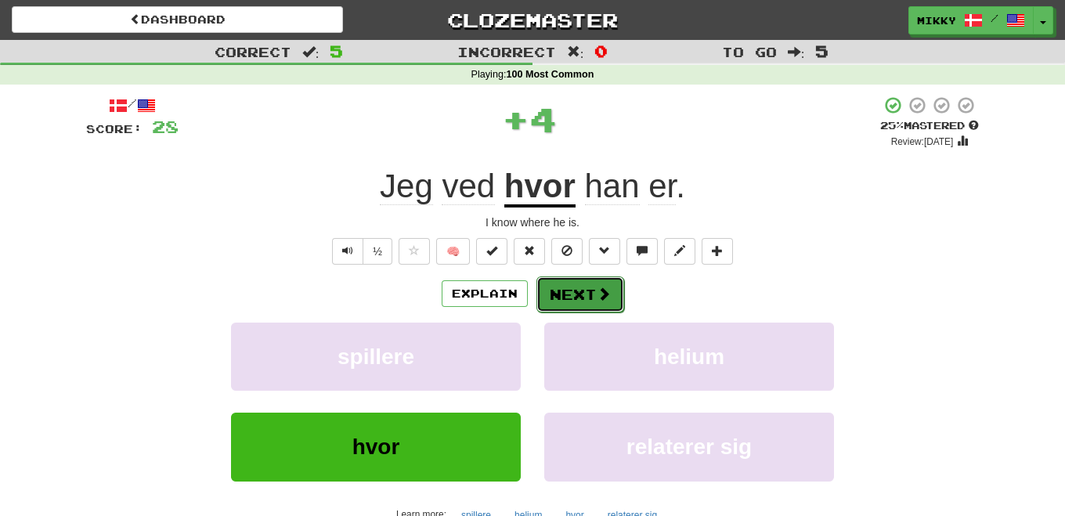
click at [580, 281] on button "Next" at bounding box center [581, 294] width 88 height 36
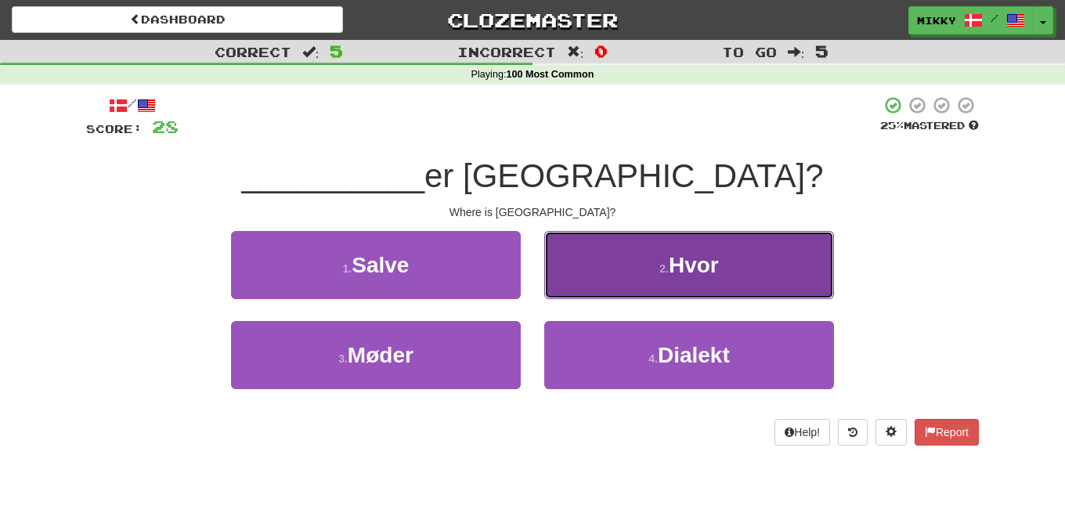
click at [646, 262] on button "2 . Hvor" at bounding box center [689, 265] width 290 height 68
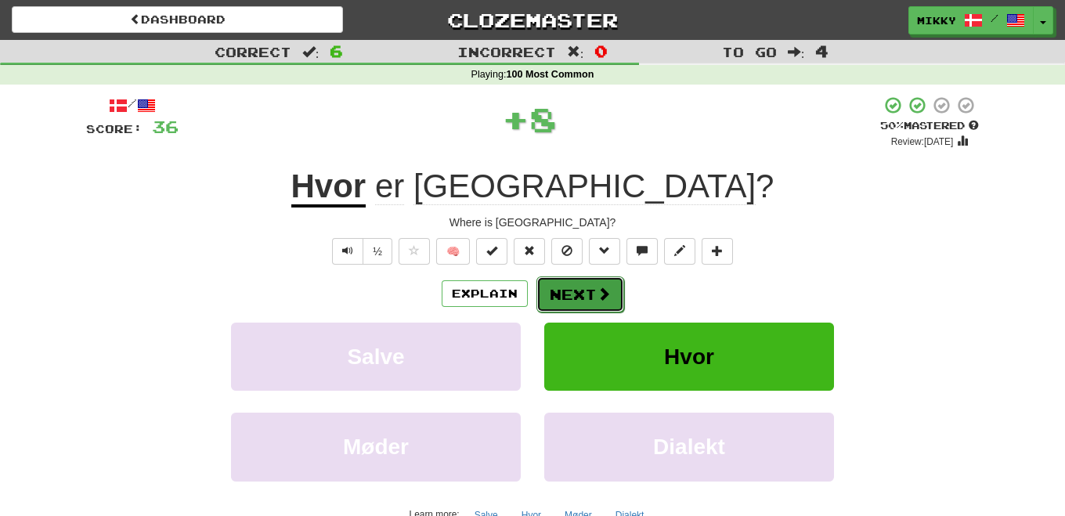
click at [573, 291] on button "Next" at bounding box center [581, 294] width 88 height 36
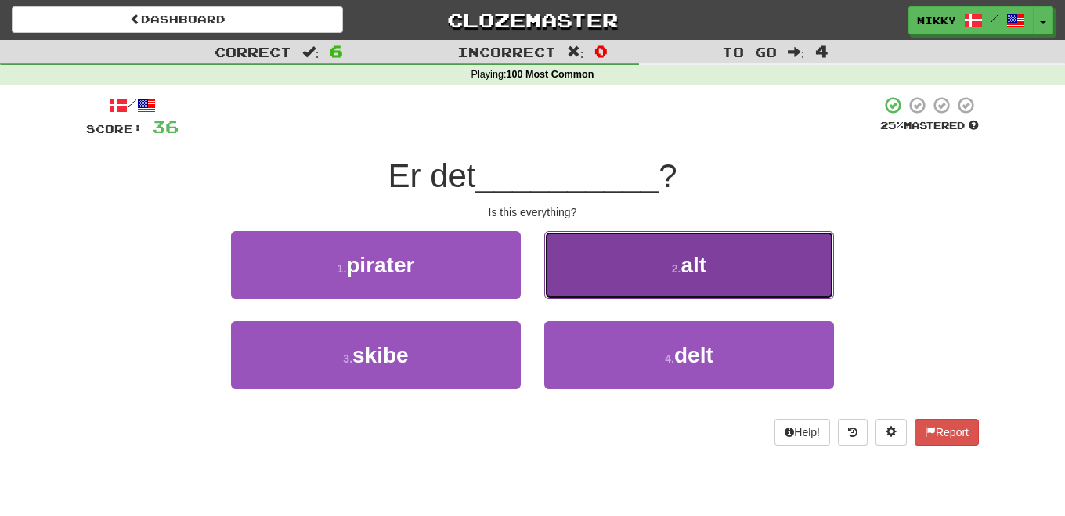
click at [666, 263] on button "2 . alt" at bounding box center [689, 265] width 290 height 68
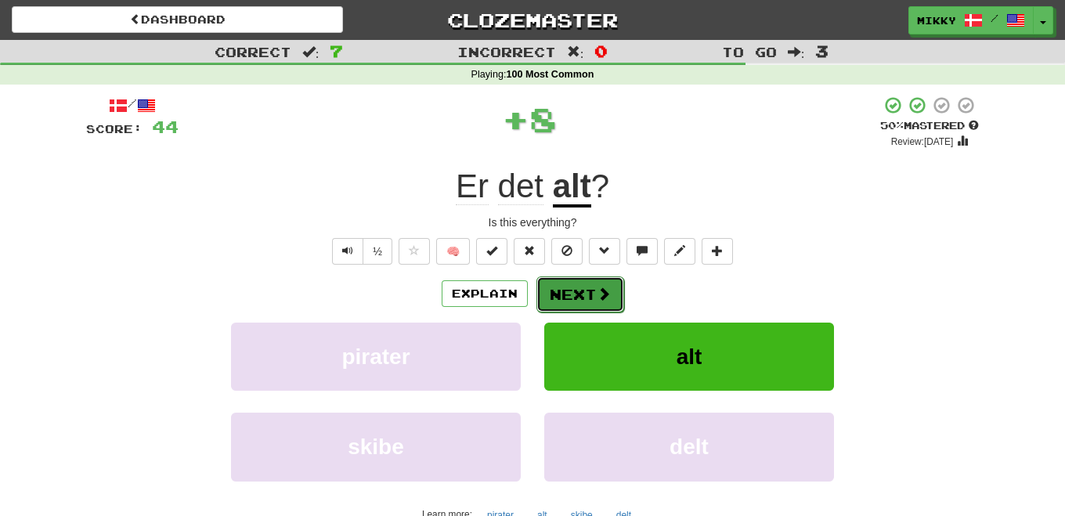
click at [600, 287] on span at bounding box center [604, 294] width 14 height 14
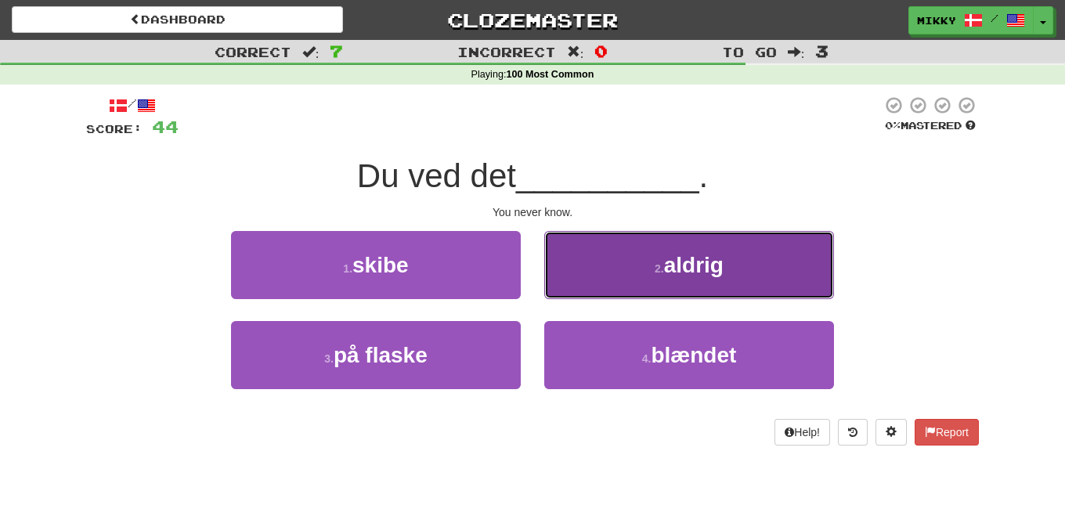
click at [602, 266] on button "2 . aldrig" at bounding box center [689, 265] width 290 height 68
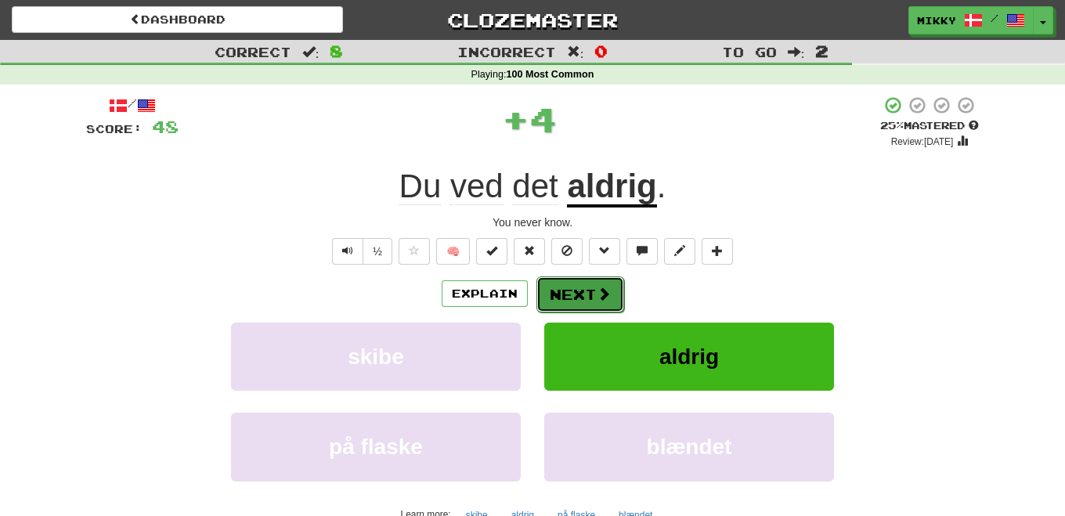
click at [591, 292] on button "Next" at bounding box center [581, 294] width 88 height 36
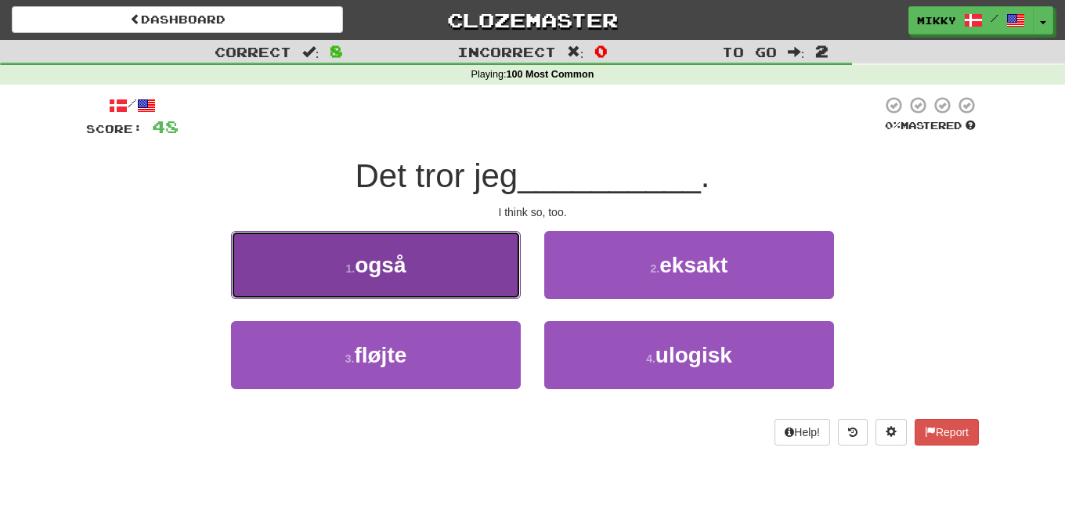
click at [471, 277] on button "1 . også" at bounding box center [376, 265] width 290 height 68
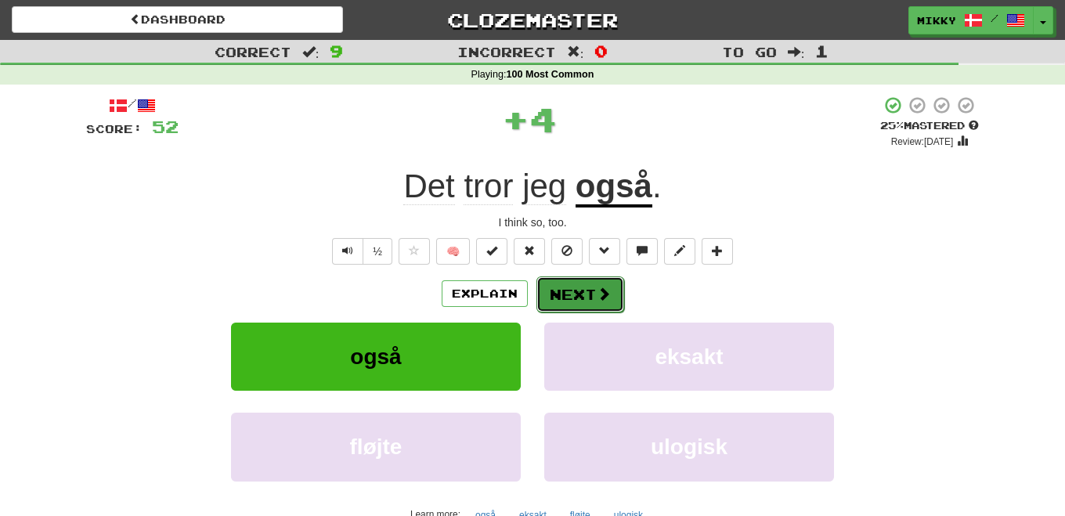
click at [588, 296] on button "Next" at bounding box center [581, 294] width 88 height 36
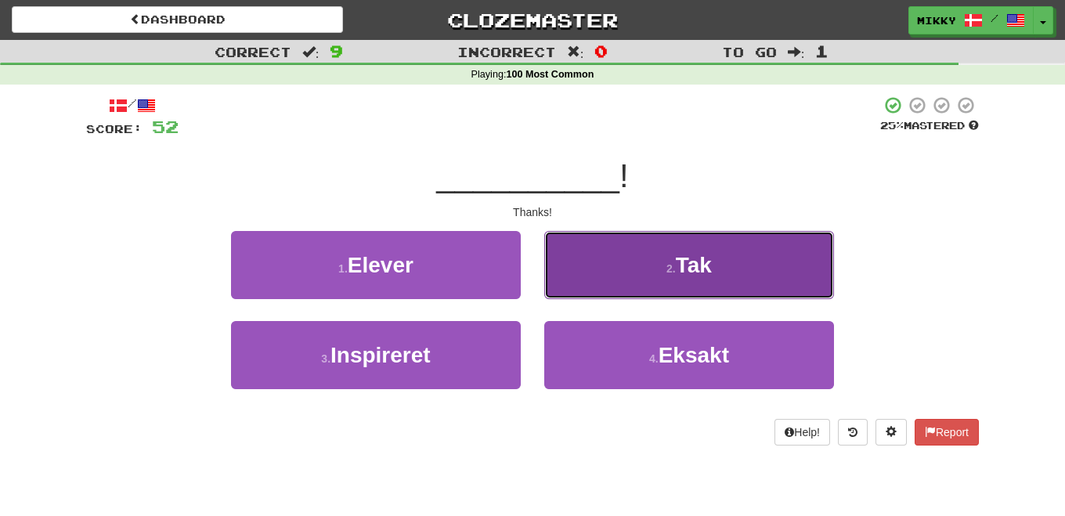
click at [588, 264] on button "2 . Tak" at bounding box center [689, 265] width 290 height 68
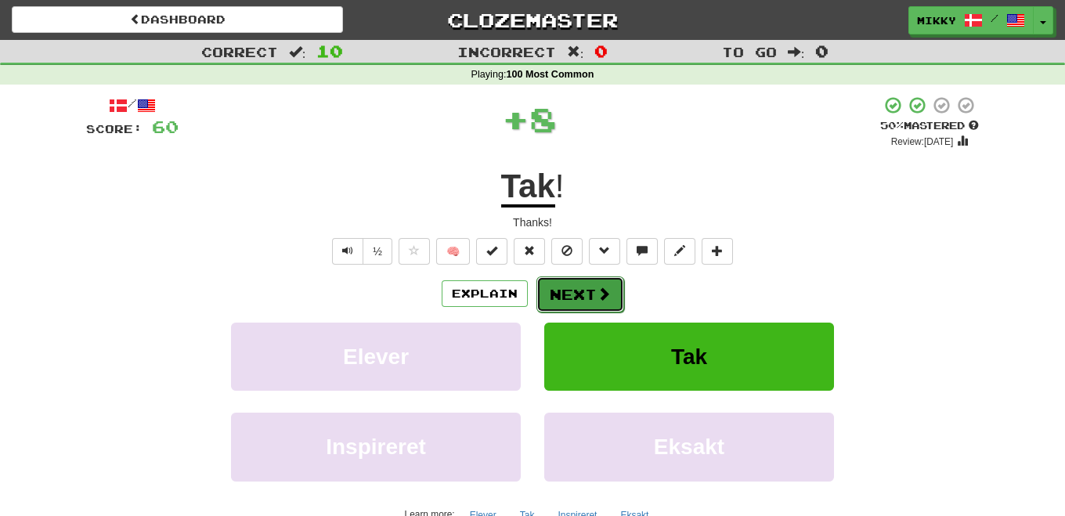
click at [565, 294] on button "Next" at bounding box center [581, 294] width 88 height 36
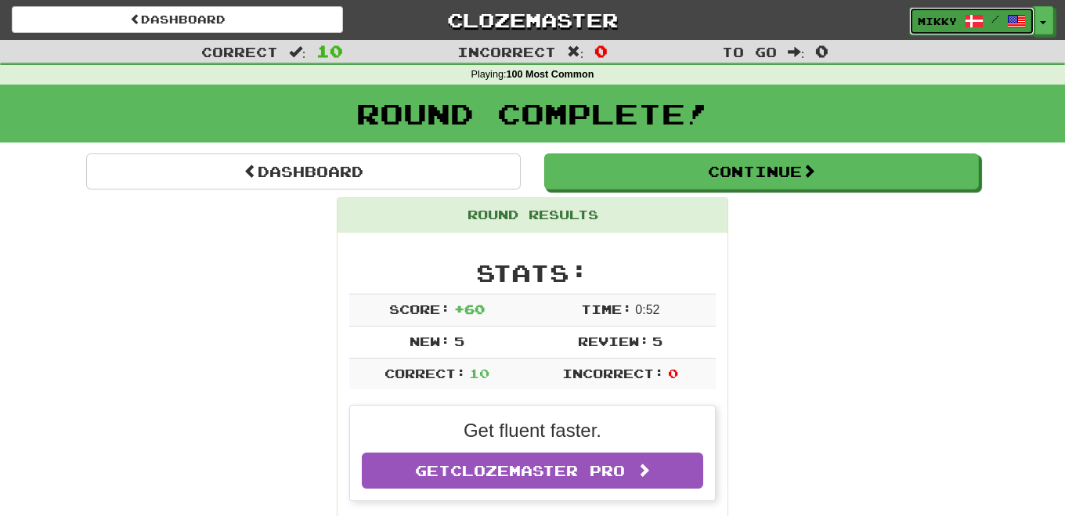
click at [938, 18] on span "Mikky" at bounding box center [937, 21] width 39 height 14
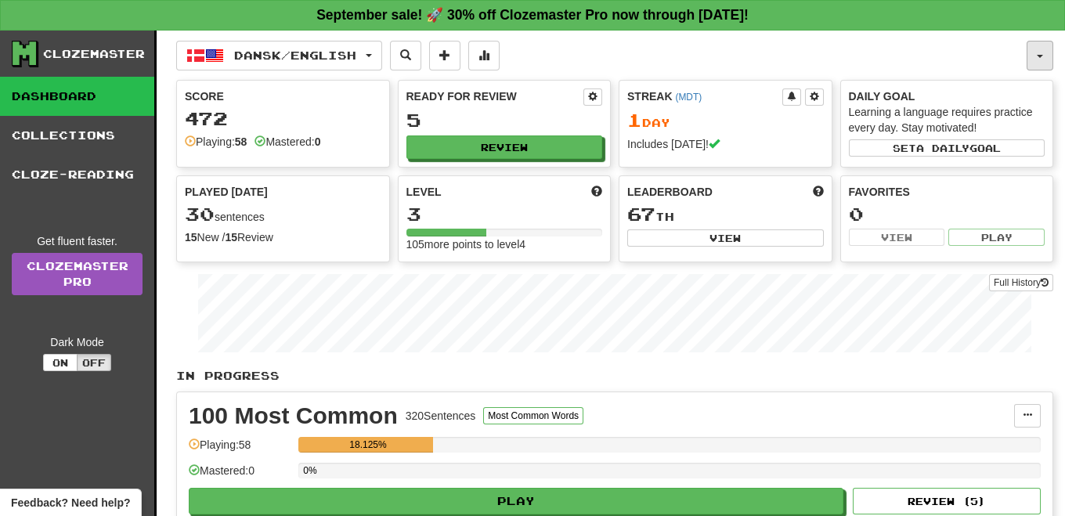
click at [1039, 51] on button "button" at bounding box center [1040, 56] width 27 height 30
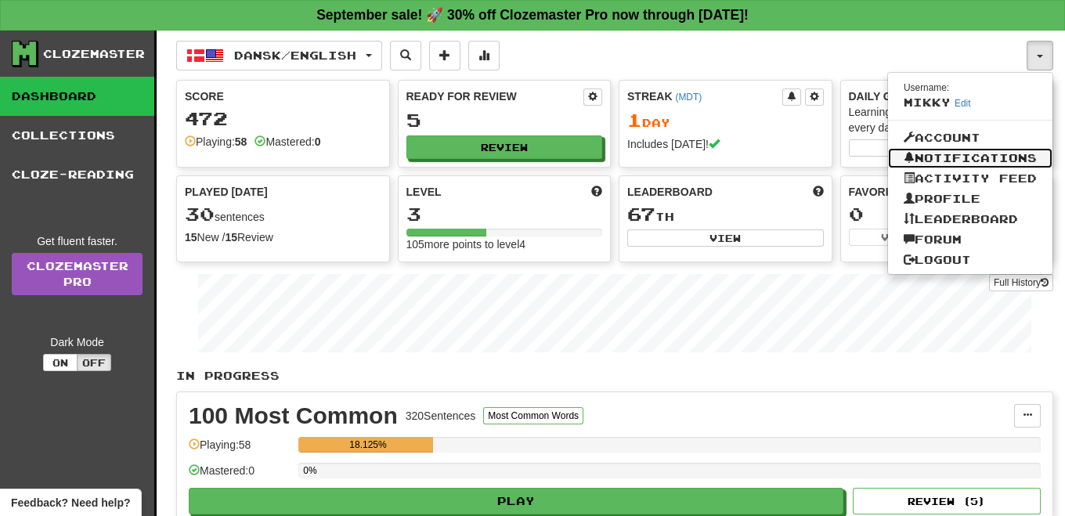
click at [1010, 152] on link "Notifications" at bounding box center [970, 158] width 164 height 20
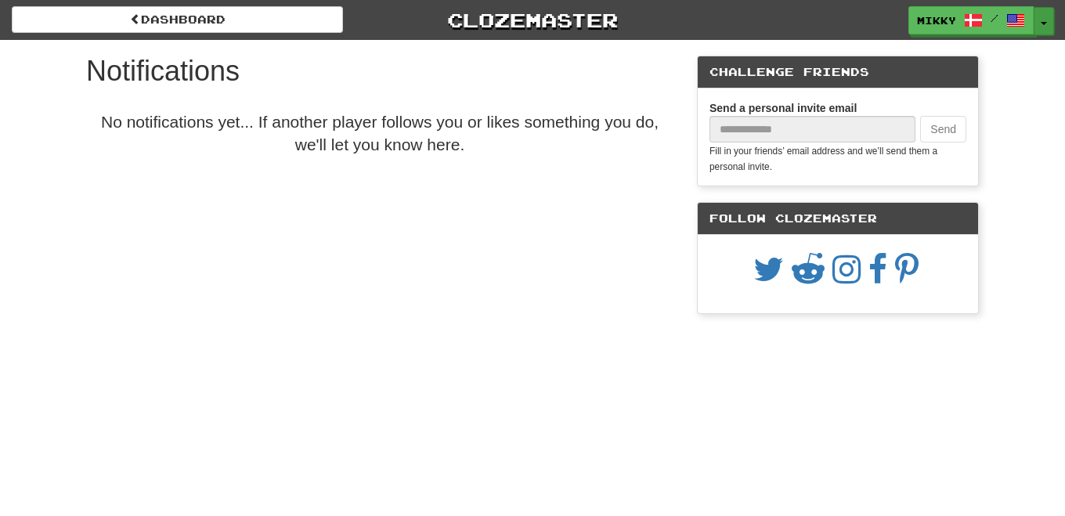
click at [1046, 22] on span "button" at bounding box center [1044, 23] width 6 height 3
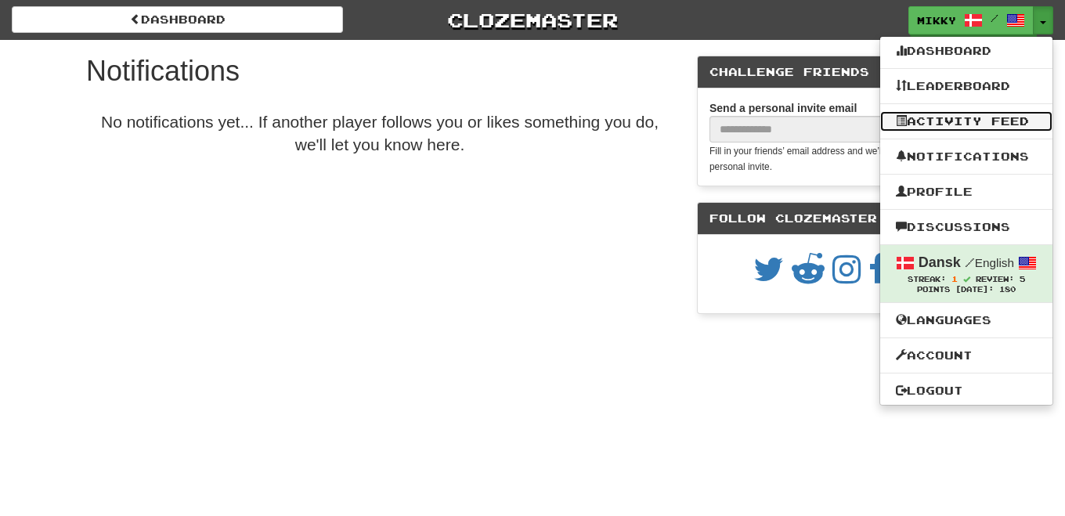
click at [940, 121] on link "Activity Feed" at bounding box center [966, 121] width 172 height 20
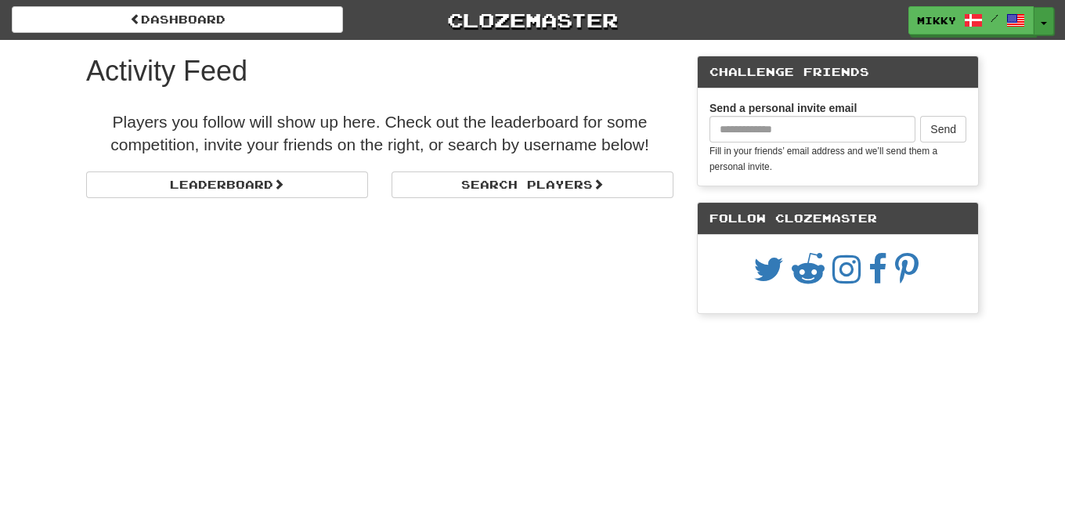
click at [1049, 21] on button "Toggle Dropdown" at bounding box center [1044, 21] width 20 height 28
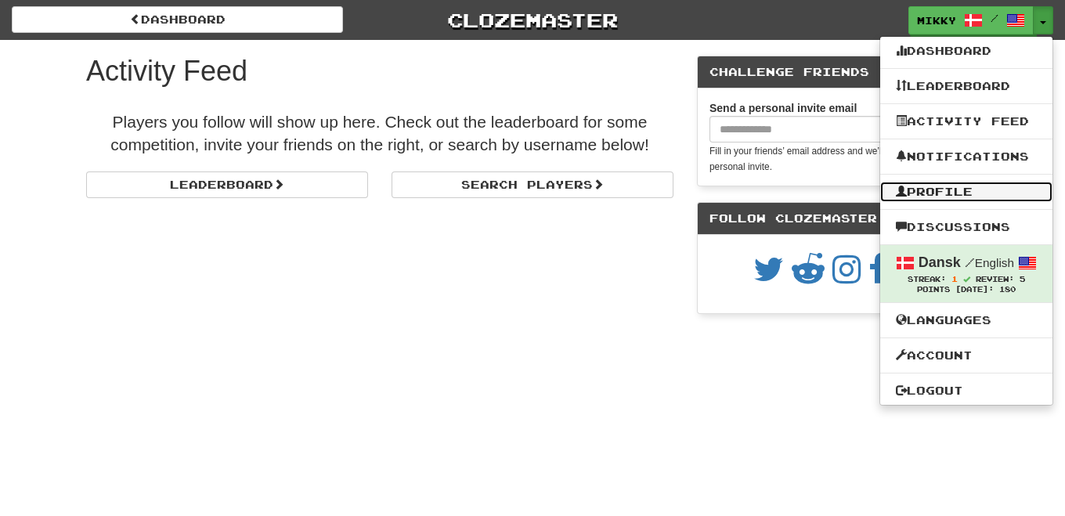
click at [949, 194] on link "Profile" at bounding box center [966, 192] width 172 height 20
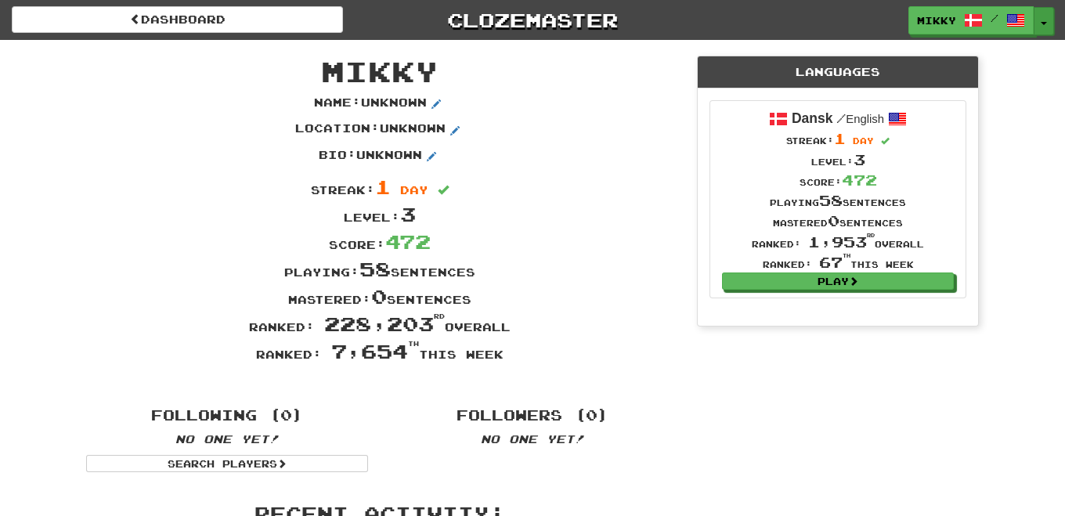
click at [1047, 21] on button "Toggle Dropdown" at bounding box center [1044, 21] width 20 height 28
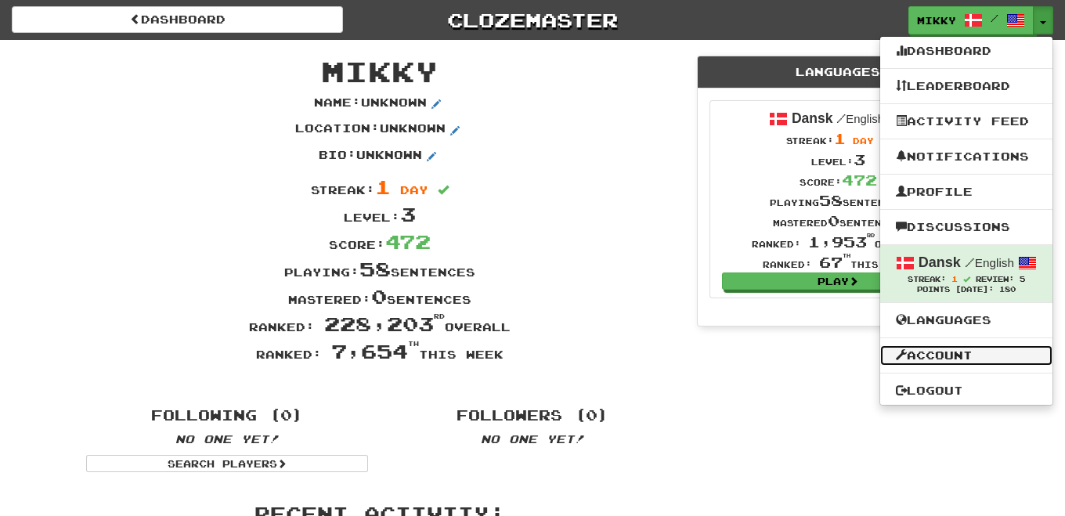
click at [947, 353] on link "Account" at bounding box center [966, 355] width 172 height 20
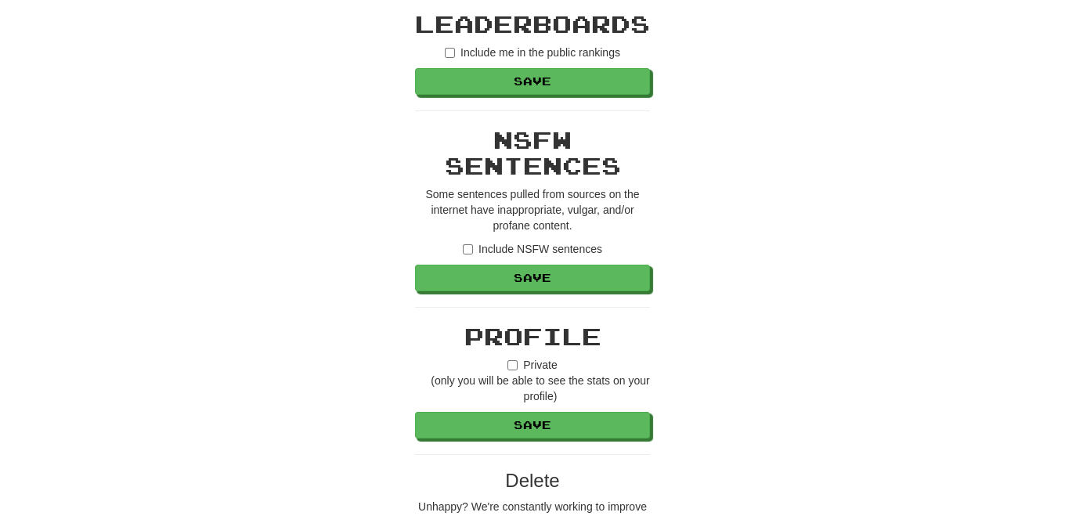
scroll to position [1252, 0]
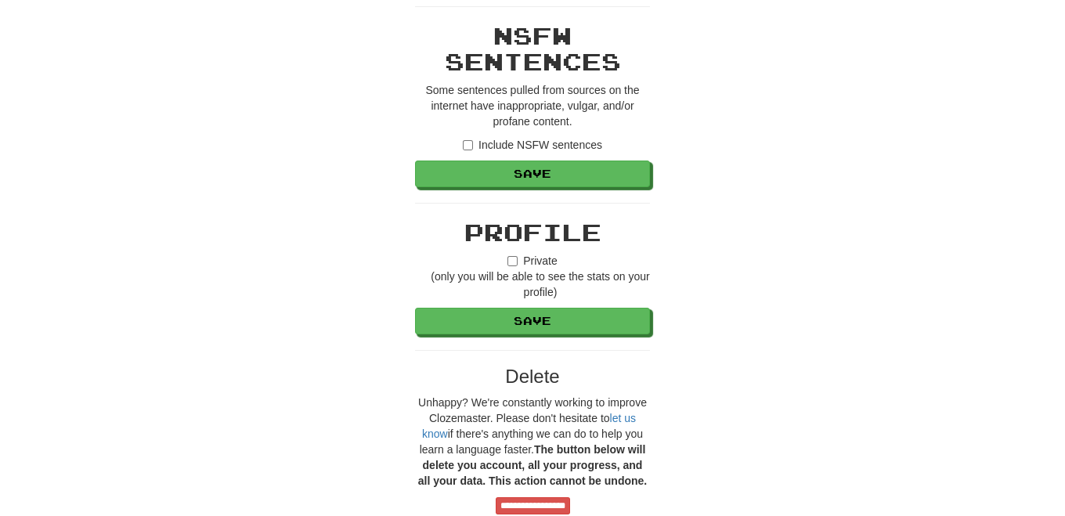
click at [463, 137] on label "Include NSFW sentences" at bounding box center [532, 145] width 139 height 16
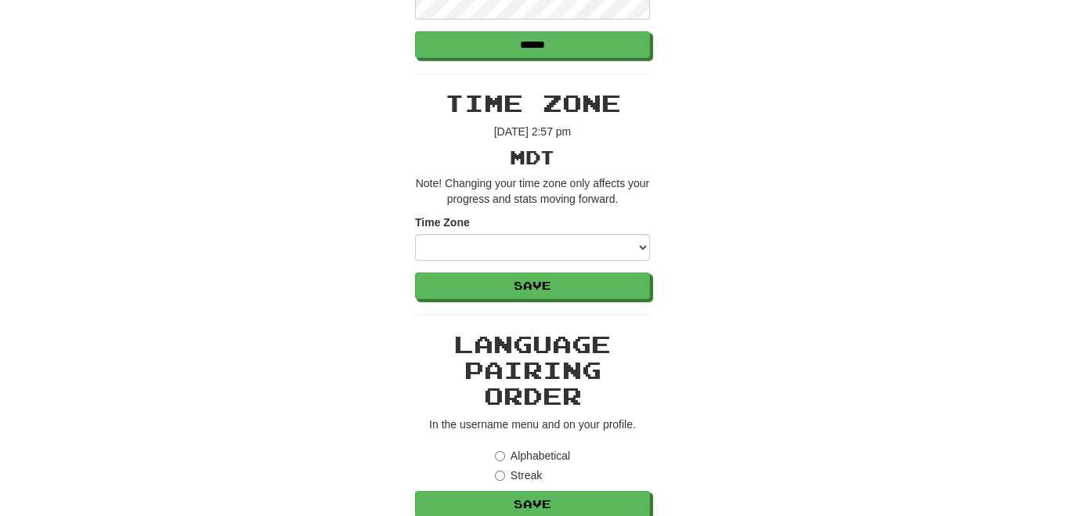
scroll to position [626, 0]
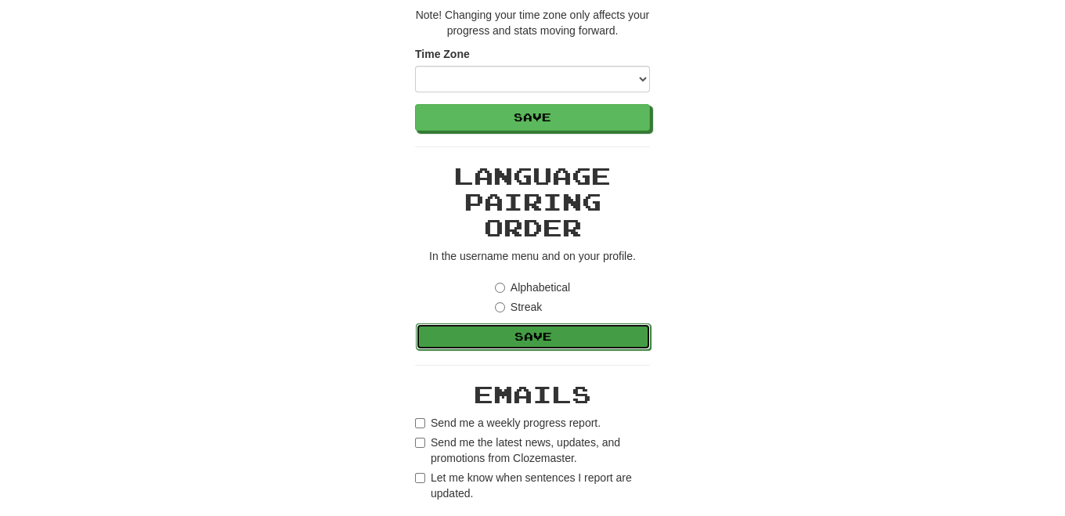
click at [579, 340] on button "Save" at bounding box center [533, 336] width 235 height 27
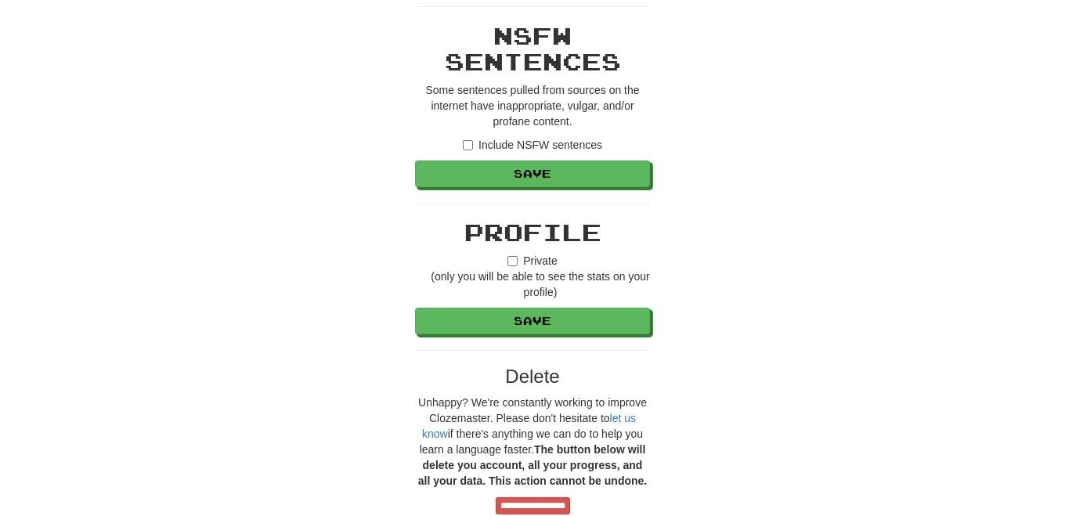
scroll to position [1148, 0]
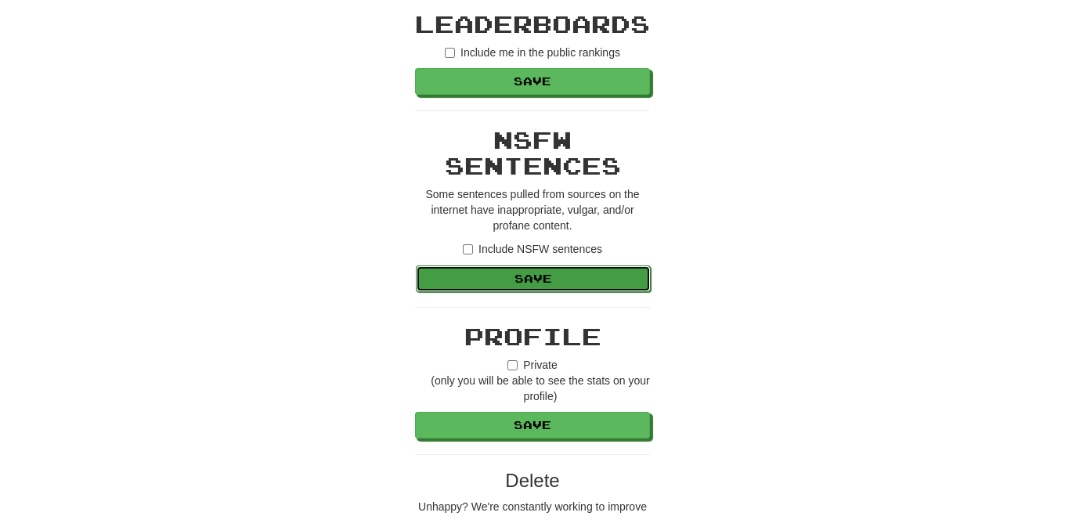
click at [517, 276] on button "Save" at bounding box center [533, 279] width 235 height 27
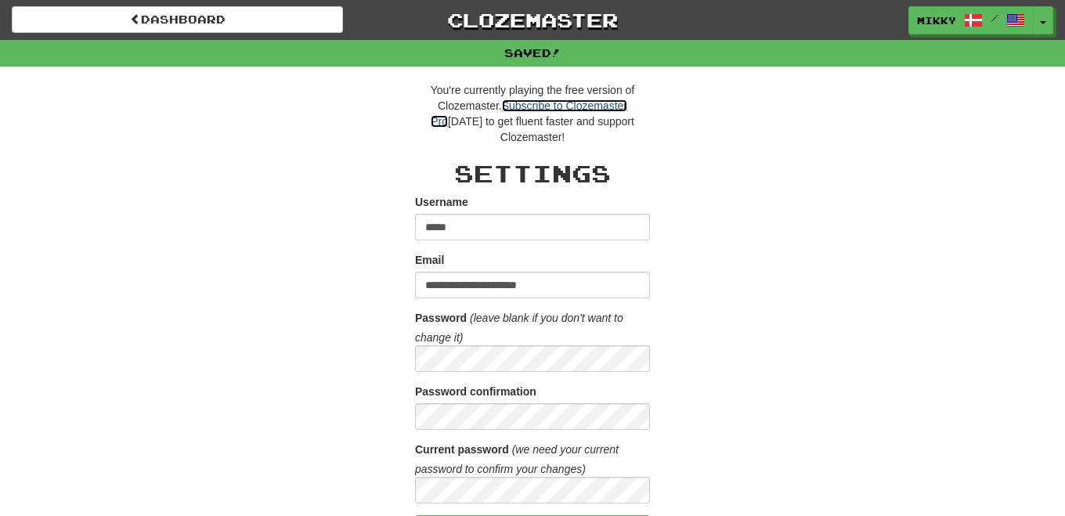
click at [567, 103] on link "Subscribe to Clozemaster Pro" at bounding box center [529, 113] width 197 height 28
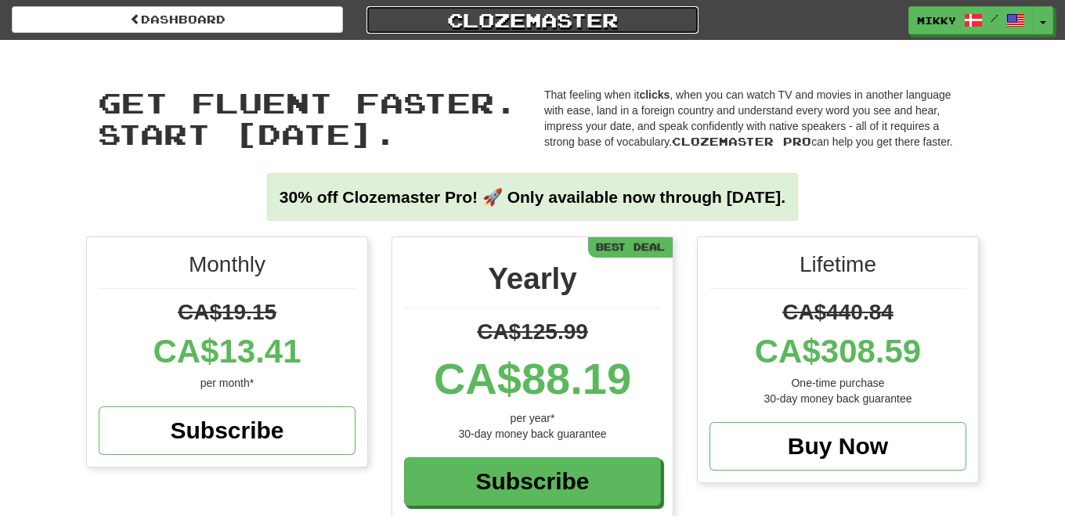
click at [573, 22] on link "Clozemaster" at bounding box center [532, 19] width 331 height 27
